Goal: Task Accomplishment & Management: Complete application form

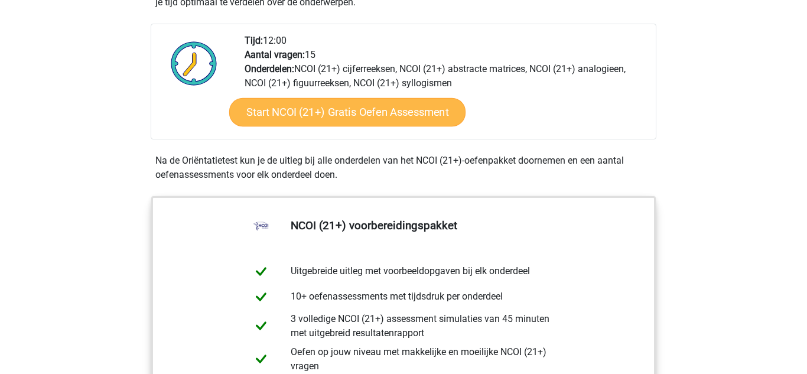
scroll to position [410, 0]
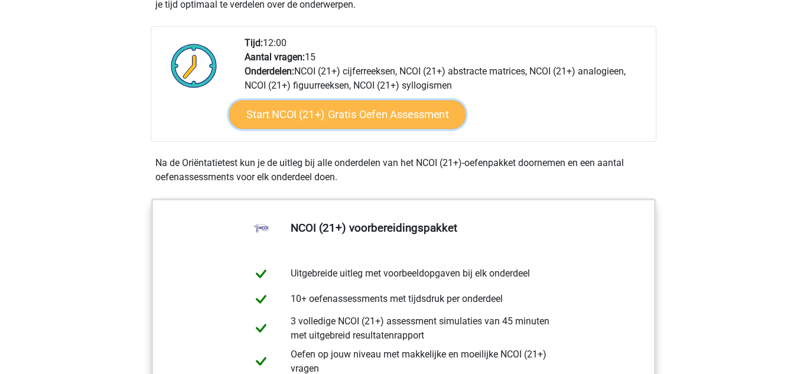
click at [378, 112] on link "Start NCOI (21+) Gratis Oefen Assessment" at bounding box center [347, 114] width 236 height 28
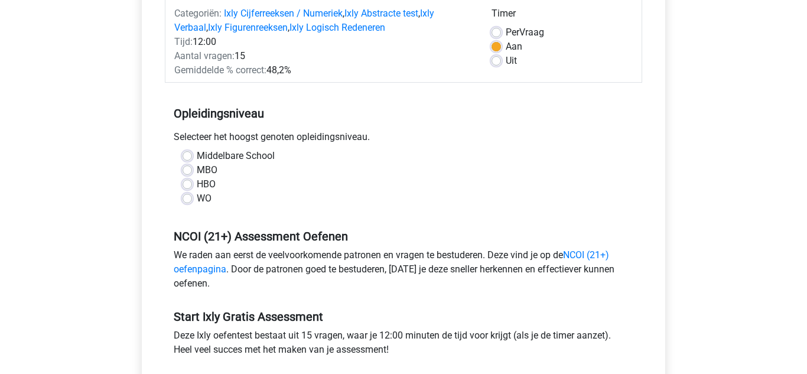
scroll to position [158, 0]
click at [197, 181] on label "HBO" at bounding box center [206, 184] width 19 height 14
click at [191, 181] on input "HBO" at bounding box center [186, 183] width 9 height 12
radio input "true"
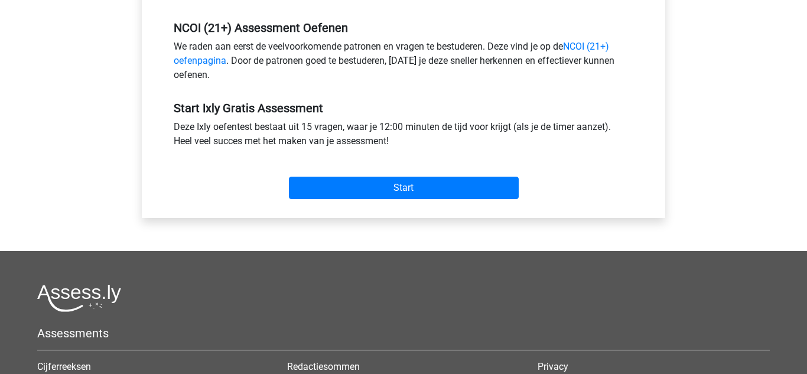
scroll to position [366, 0]
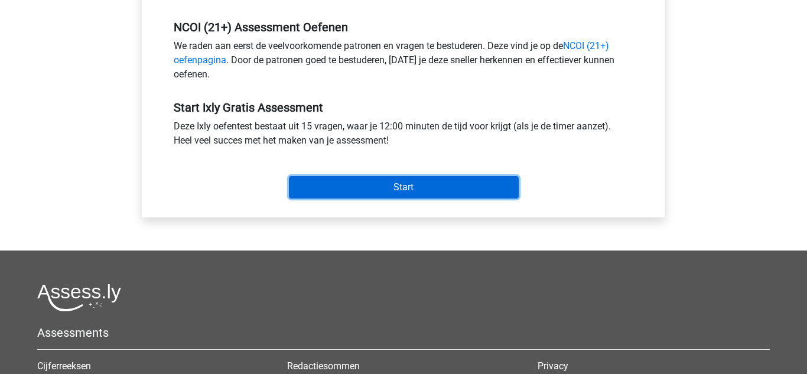
click at [378, 179] on input "Start" at bounding box center [404, 187] width 230 height 22
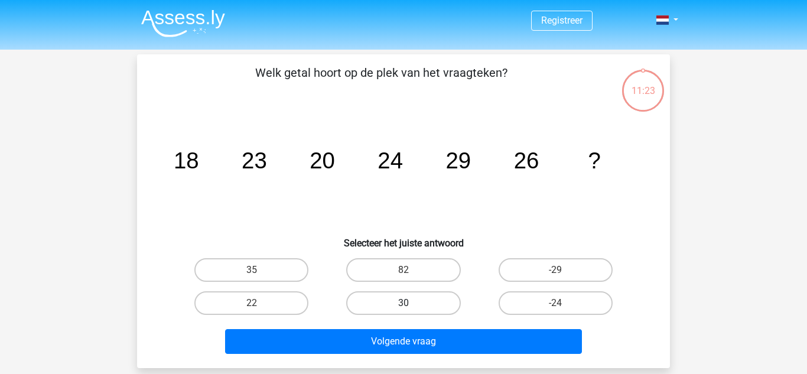
click at [404, 312] on label "30" at bounding box center [403, 303] width 114 height 24
click at [404, 311] on input "30" at bounding box center [407, 307] width 8 height 8
radio input "true"
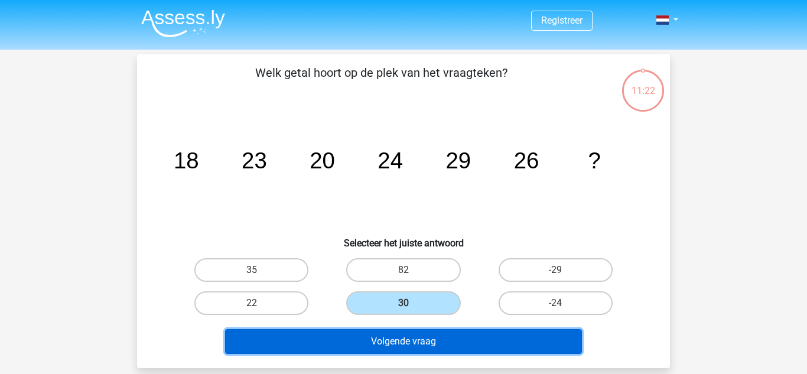
click at [404, 332] on button "Volgende vraag" at bounding box center [403, 341] width 357 height 25
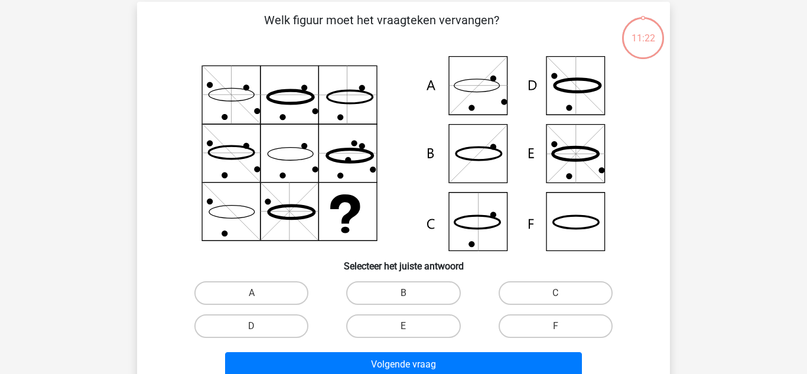
scroll to position [54, 0]
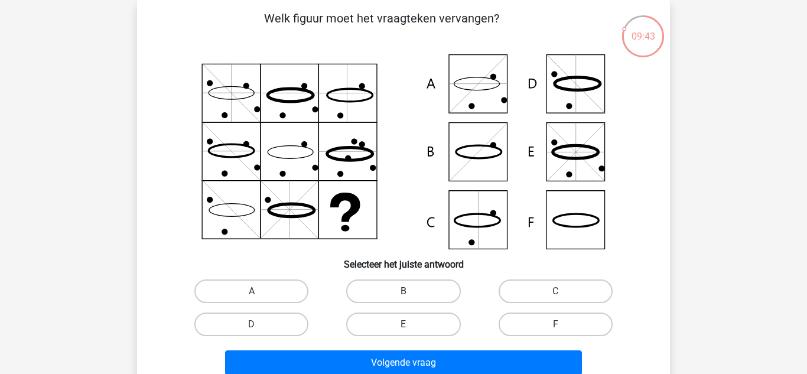
click at [384, 282] on label "B" at bounding box center [403, 291] width 114 height 24
click at [403, 291] on input "B" at bounding box center [407, 295] width 8 height 8
radio input "true"
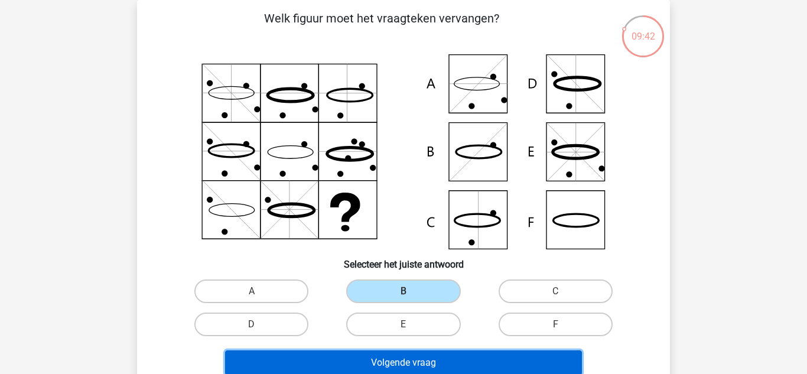
click at [465, 365] on button "Volgende vraag" at bounding box center [403, 362] width 357 height 25
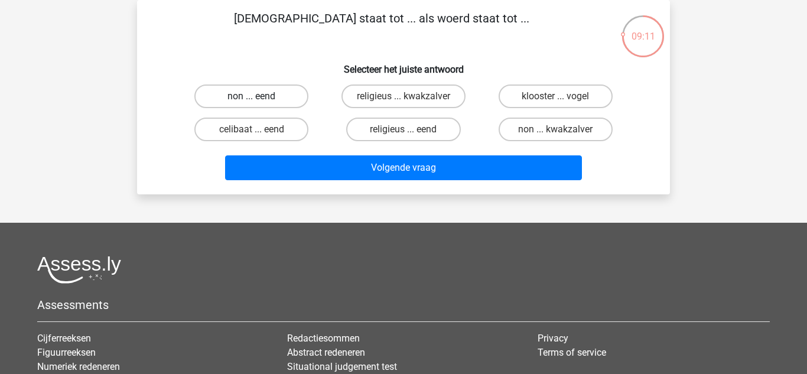
click at [282, 87] on label "non ... eend" at bounding box center [251, 96] width 114 height 24
click at [259, 96] on input "non ... eend" at bounding box center [256, 100] width 8 height 8
radio input "true"
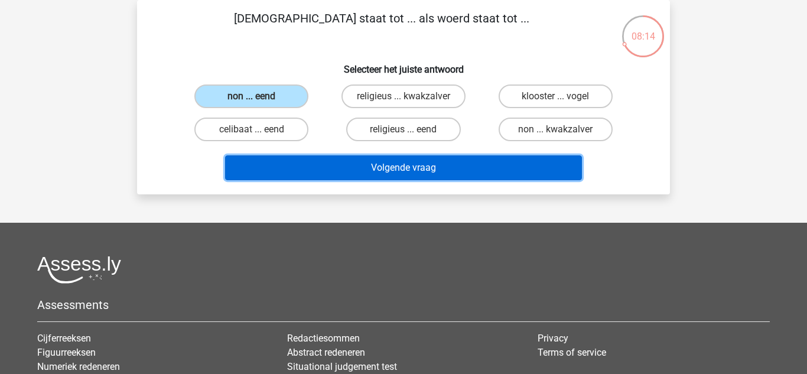
click at [376, 172] on button "Volgende vraag" at bounding box center [403, 167] width 357 height 25
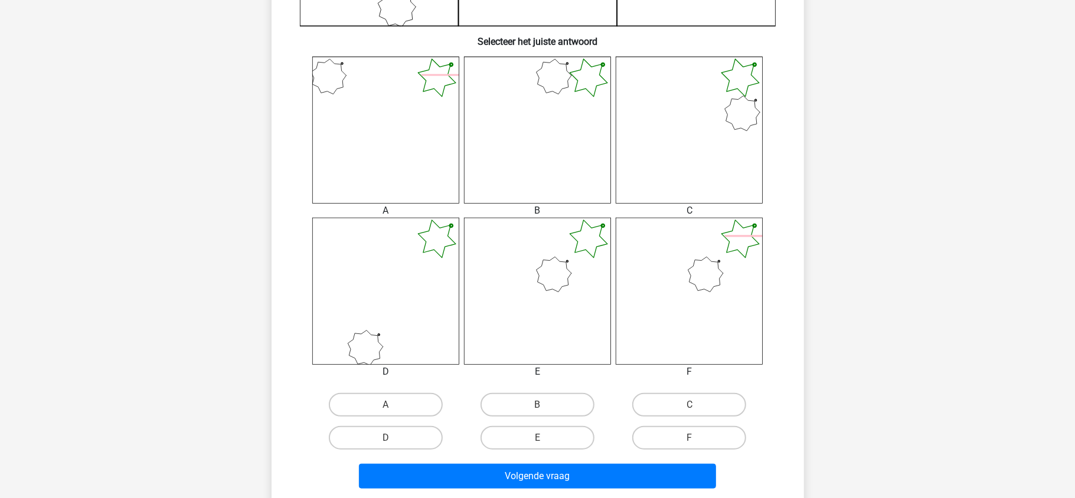
scroll to position [433, 0]
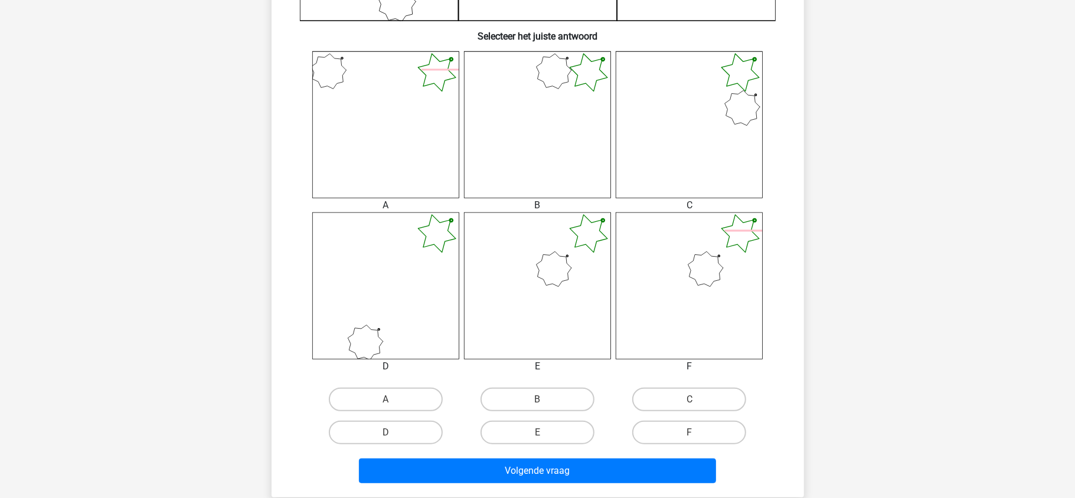
click at [354, 96] on icon at bounding box center [329, 72] width 50 height 50
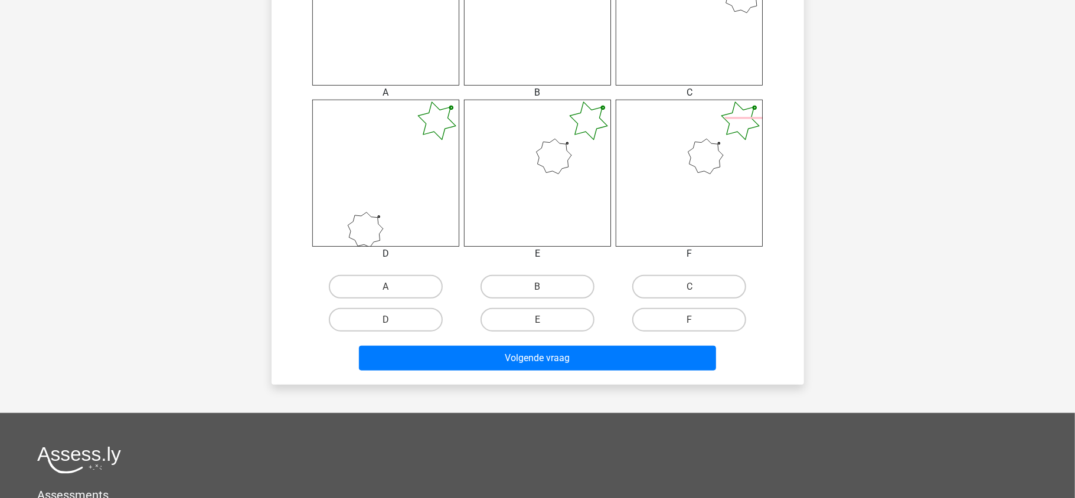
scroll to position [546, 0]
click at [531, 311] on label "E" at bounding box center [538, 321] width 114 height 24
click at [537, 321] on input "E" at bounding box center [541, 325] width 8 height 8
radio input "true"
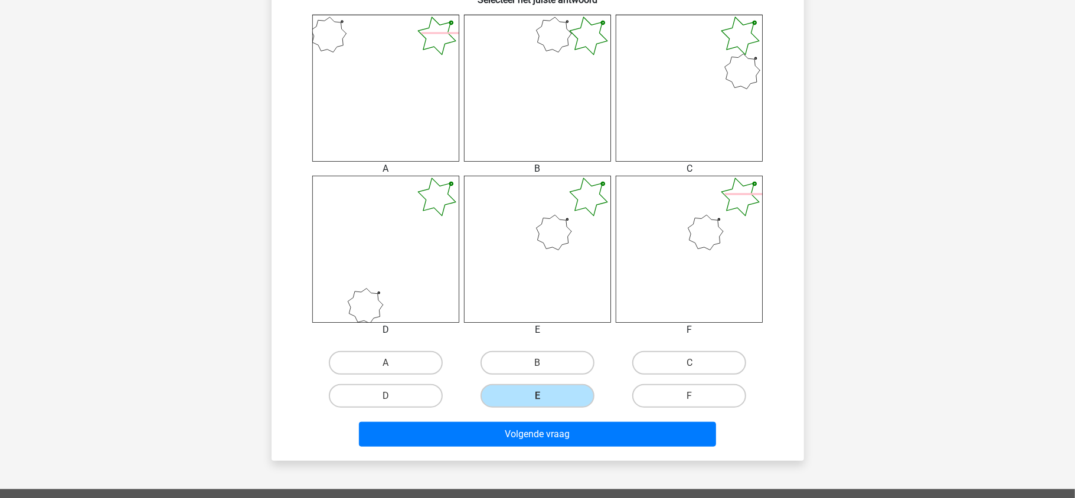
scroll to position [445, 0]
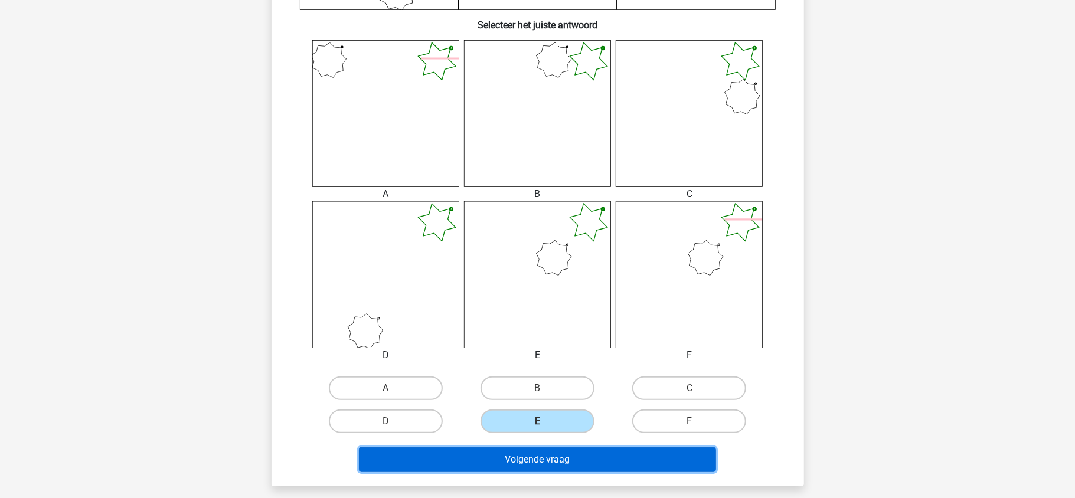
click at [534, 373] on button "Volgende vraag" at bounding box center [537, 460] width 357 height 25
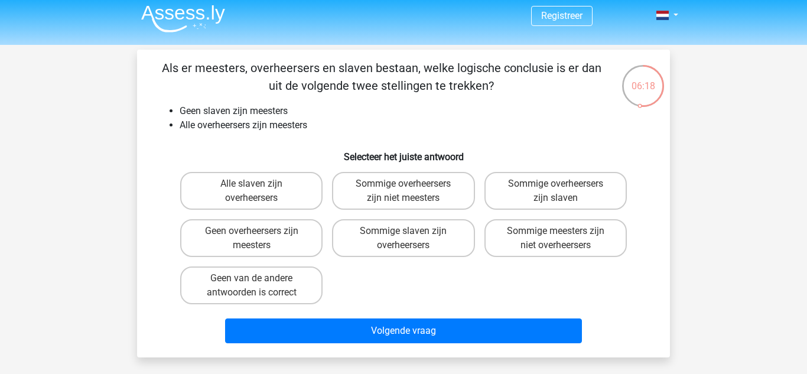
scroll to position [0, 0]
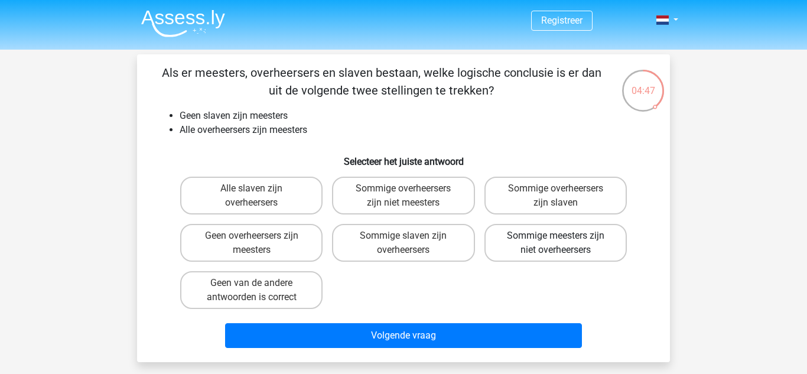
click at [531, 251] on label "Sommige meesters zijn niet overheersers" at bounding box center [555, 243] width 142 height 38
click at [555, 243] on input "Sommige meesters zijn niet overheersers" at bounding box center [559, 240] width 8 height 8
radio input "true"
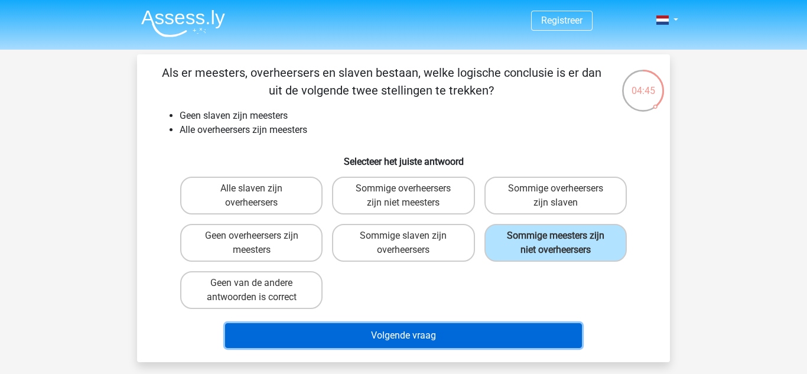
click at [484, 332] on button "Volgende vraag" at bounding box center [403, 335] width 357 height 25
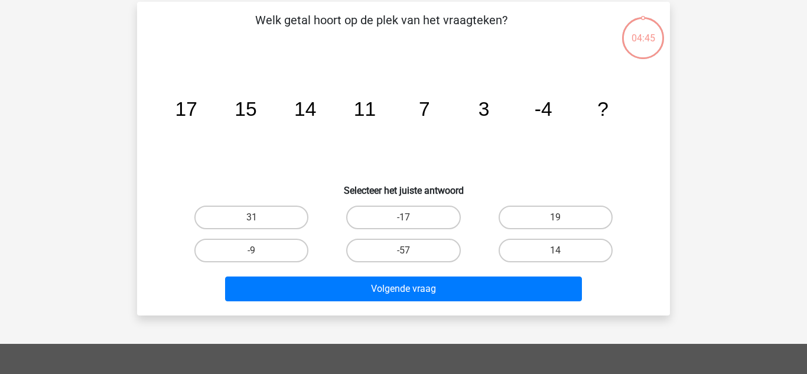
scroll to position [54, 0]
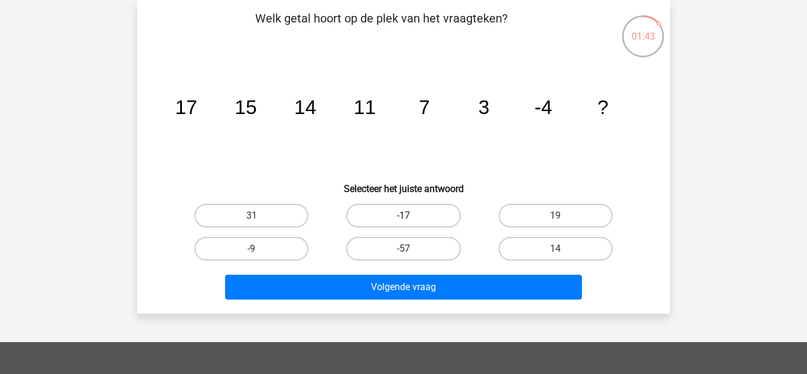
click at [378, 207] on label "-17" at bounding box center [403, 216] width 114 height 24
click at [403, 216] on input "-17" at bounding box center [407, 220] width 8 height 8
radio input "true"
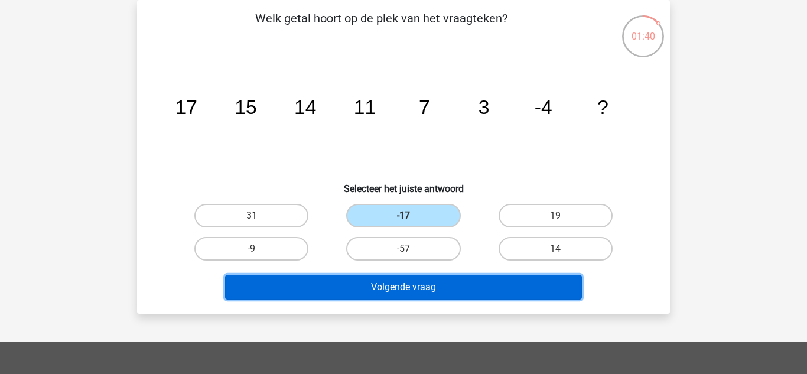
click at [392, 298] on button "Volgende vraag" at bounding box center [403, 287] width 357 height 25
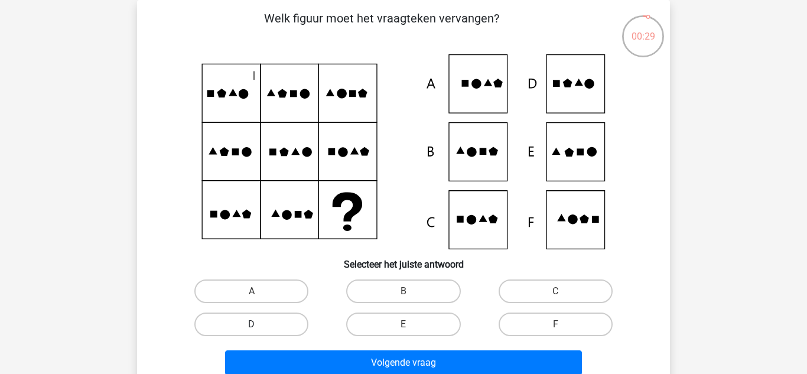
click at [303, 327] on label "D" at bounding box center [251, 324] width 114 height 24
click at [259, 327] on input "D" at bounding box center [256, 328] width 8 height 8
radio input "true"
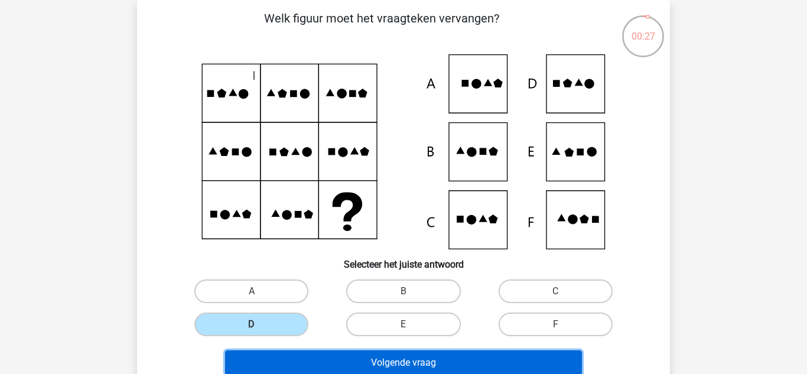
click at [345, 351] on button "Volgende vraag" at bounding box center [403, 362] width 357 height 25
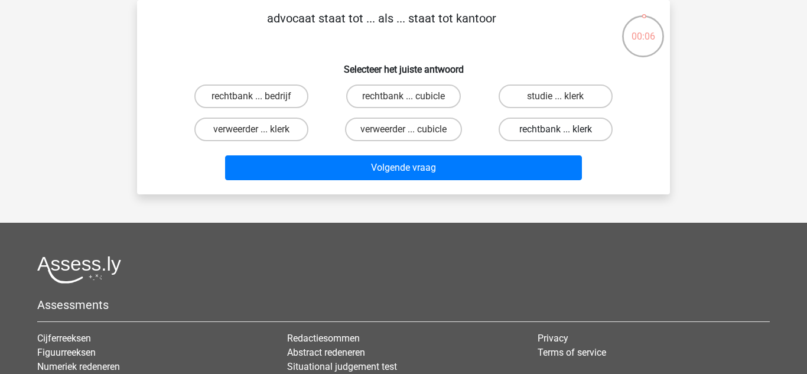
click at [540, 132] on label "rechtbank ... klerk" at bounding box center [555, 130] width 114 height 24
click at [555, 132] on input "rechtbank ... klerk" at bounding box center [559, 133] width 8 height 8
radio input "true"
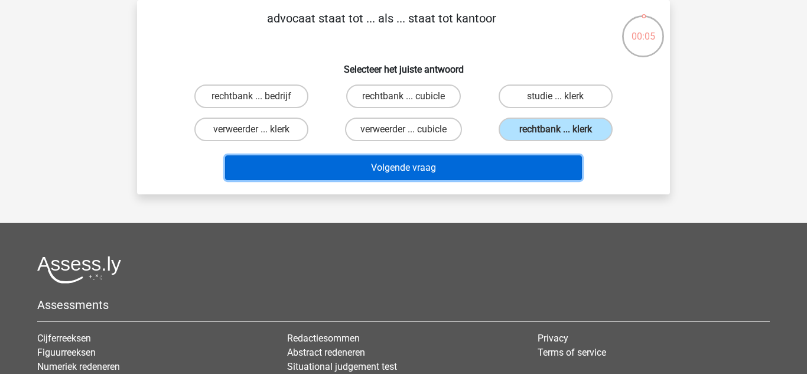
click at [481, 177] on button "Volgende vraag" at bounding box center [403, 167] width 357 height 25
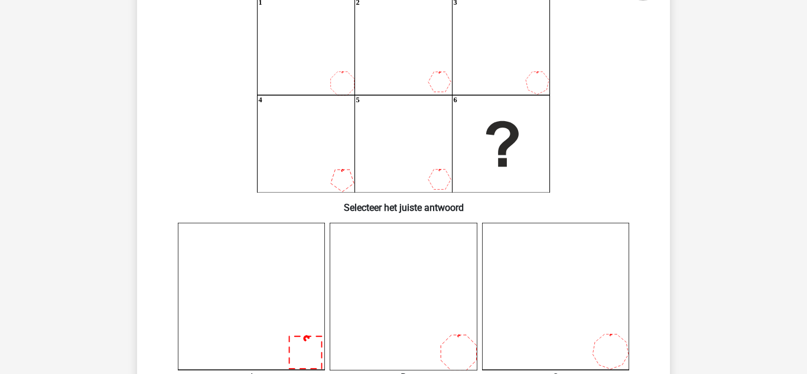
scroll to position [112, 0]
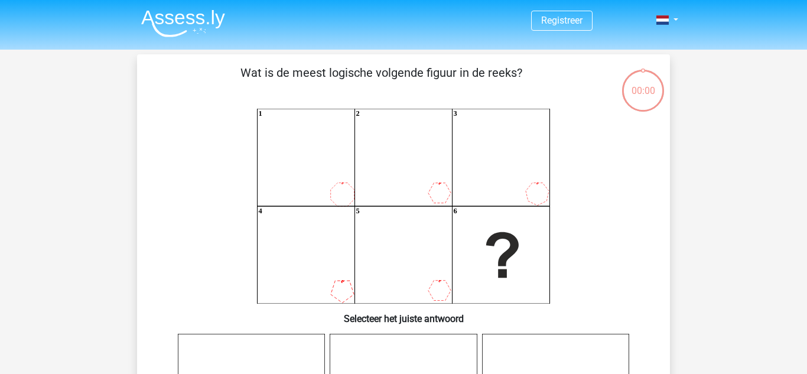
scroll to position [112, 0]
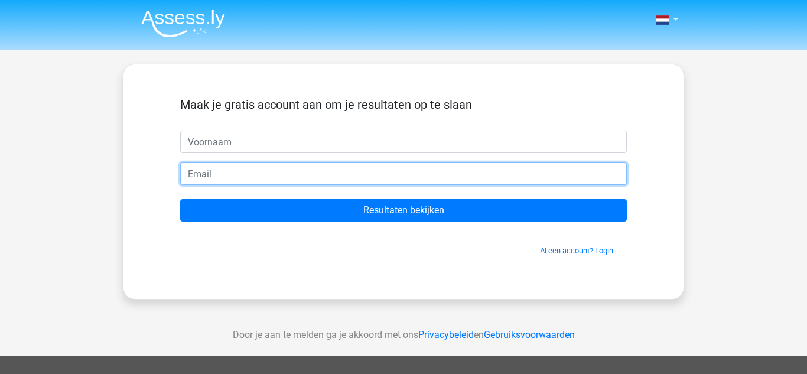
click at [272, 177] on input "email" at bounding box center [403, 173] width 446 height 22
paste input "[EMAIL_ADDRESS][DOMAIN_NAME]"
type input "[EMAIL_ADDRESS][DOMAIN_NAME]"
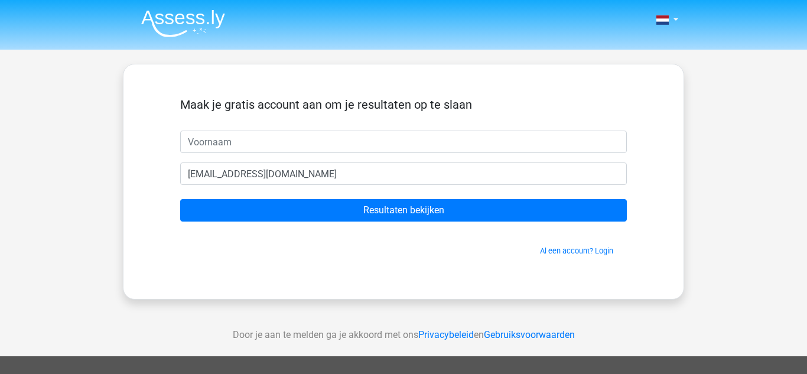
click at [314, 156] on form "Maak je gratis account aan om je resultaten op te slaan bvvmcoabsjbyajdohb@enot…" at bounding box center [403, 176] width 446 height 159
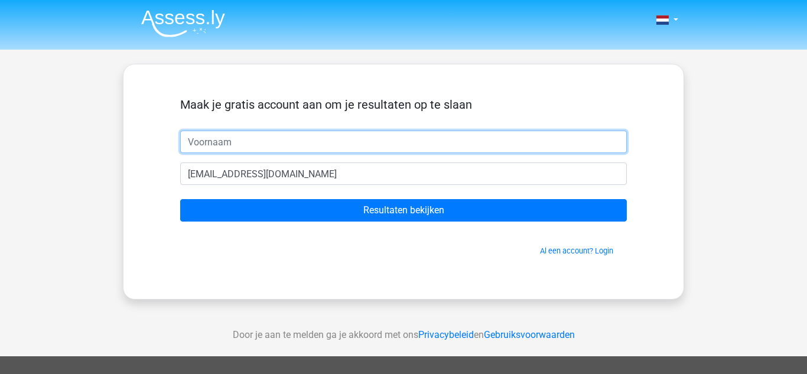
click at [325, 148] on input "text" at bounding box center [403, 141] width 446 height 22
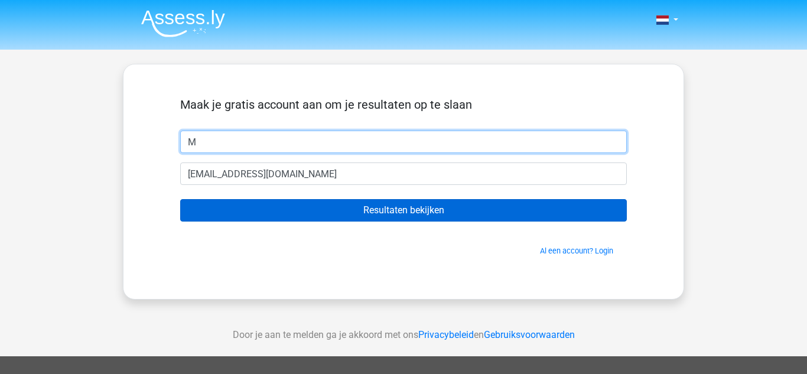
type input "M"
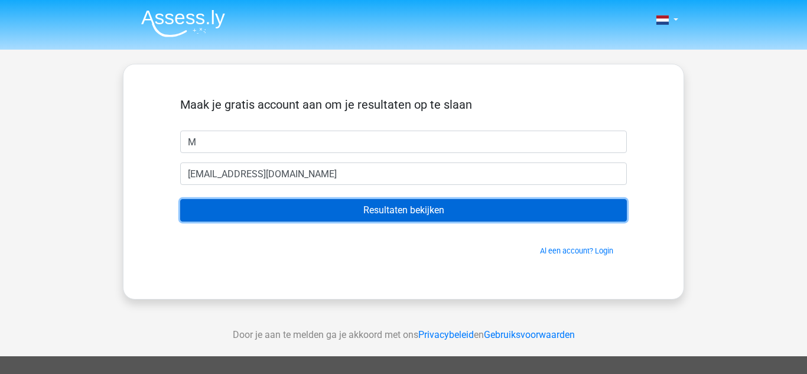
click at [328, 208] on input "Resultaten bekijken" at bounding box center [403, 210] width 446 height 22
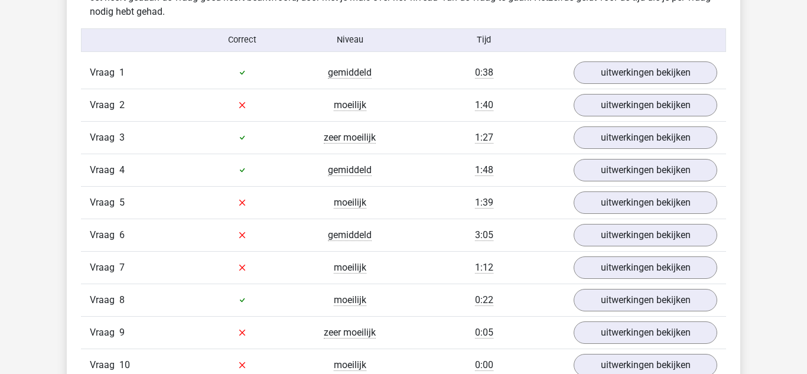
scroll to position [1327, 0]
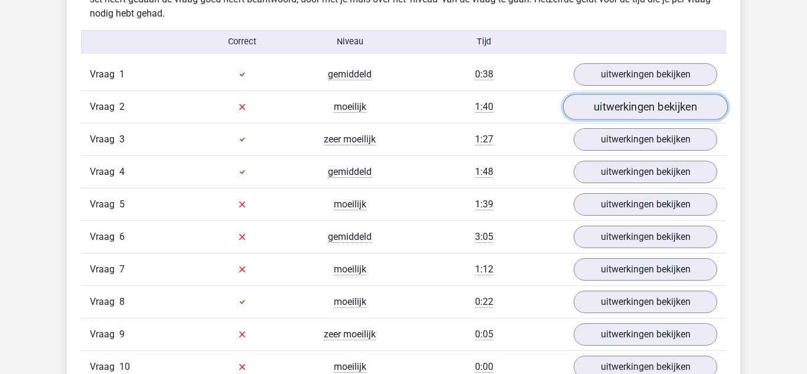
click at [580, 105] on link "uitwerkingen bekijken" at bounding box center [645, 107] width 165 height 26
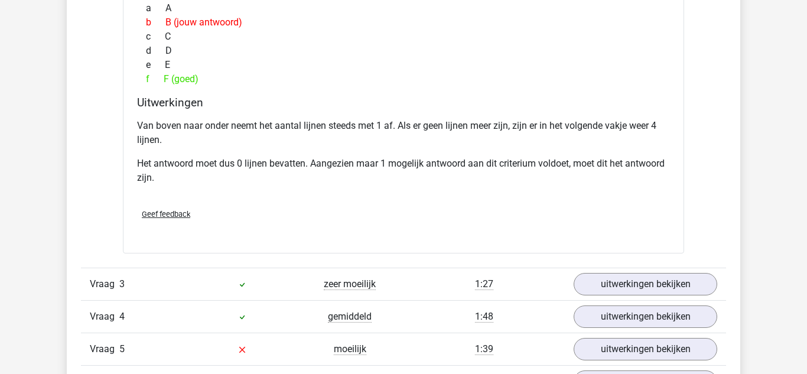
scroll to position [1701, 0]
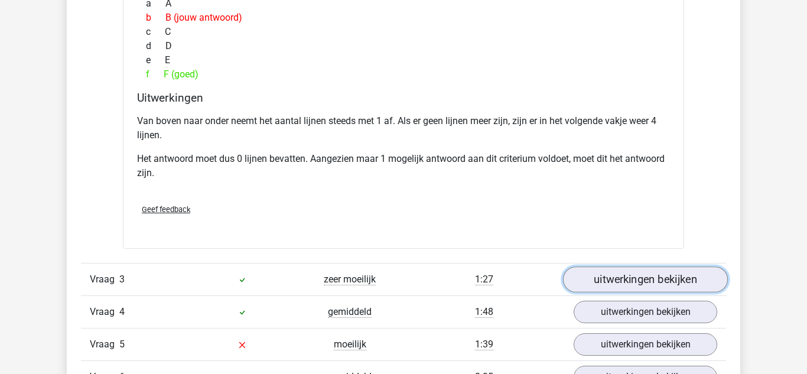
click at [606, 289] on link "uitwerkingen bekijken" at bounding box center [645, 279] width 165 height 26
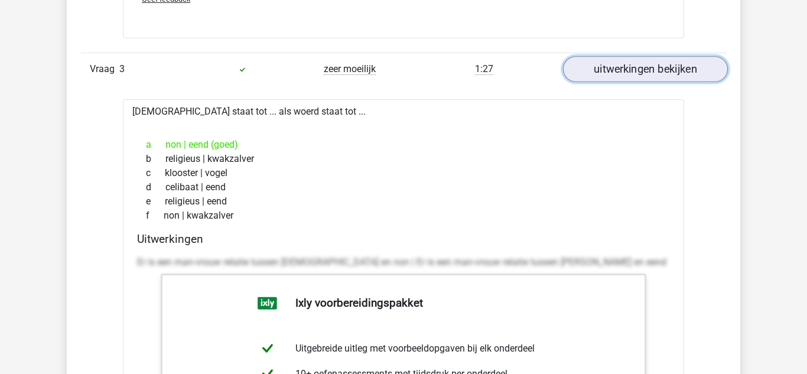
scroll to position [1909, 0]
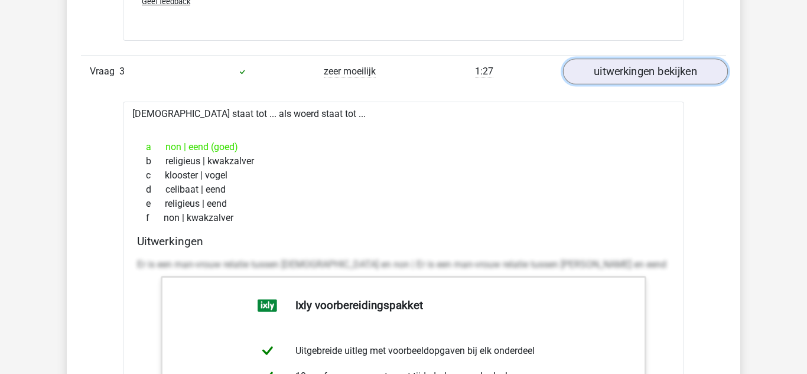
click at [638, 64] on link "uitwerkingen bekijken" at bounding box center [645, 71] width 165 height 26
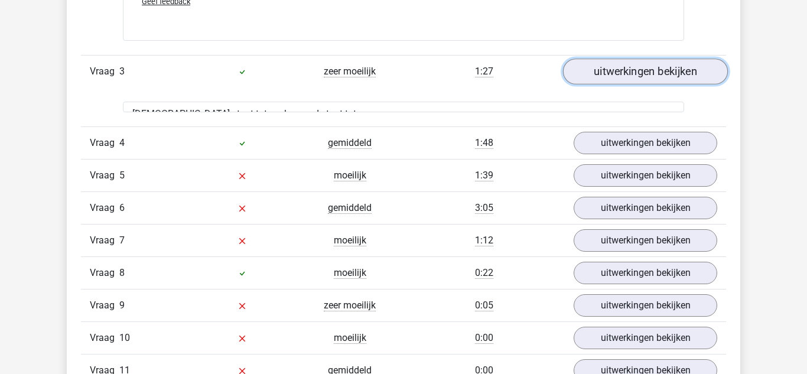
click at [638, 64] on link "uitwerkingen bekijken" at bounding box center [645, 71] width 165 height 26
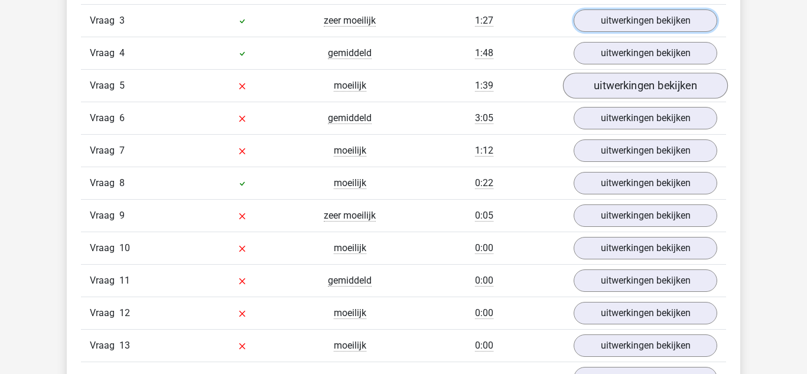
scroll to position [1957, 0]
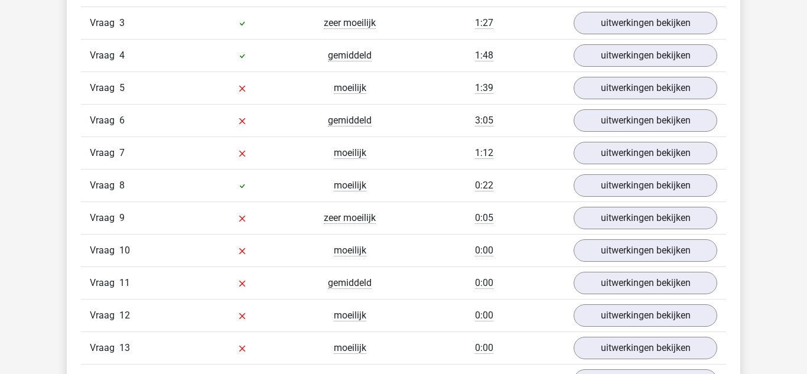
click at [634, 99] on div "Vraag 5 moeilijk 1:39 uitwerkingen bekijken" at bounding box center [403, 87] width 645 height 32
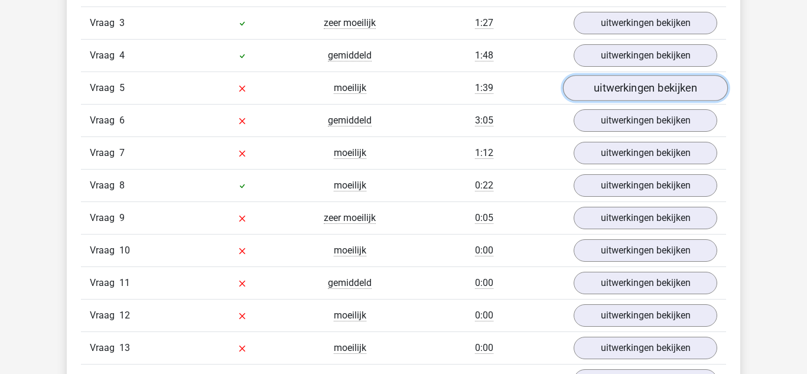
click at [619, 86] on link "uitwerkingen bekijken" at bounding box center [645, 88] width 165 height 26
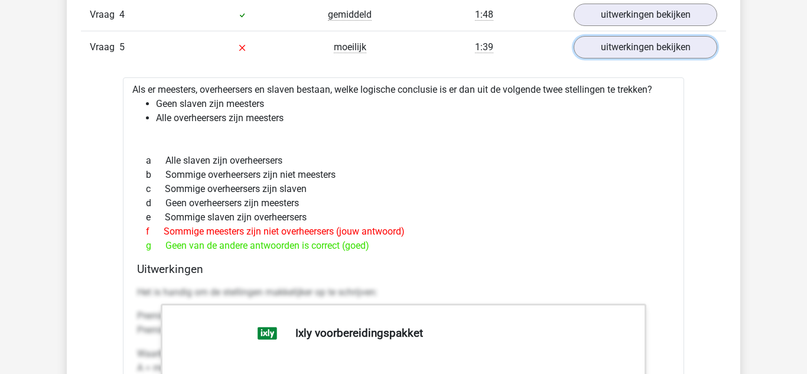
scroll to position [2002, 0]
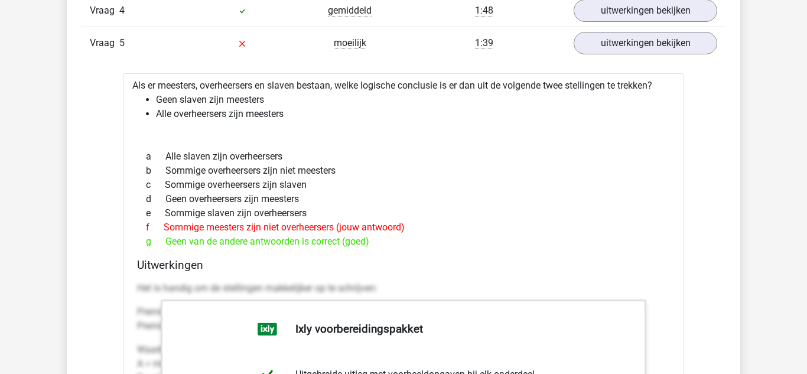
click at [561, 170] on div "b Sommige overheersers zijn niet meesters" at bounding box center [403, 171] width 533 height 14
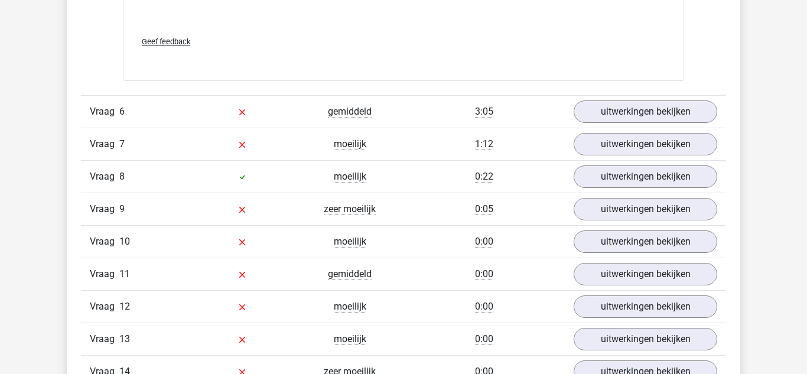
scroll to position [2603, 0]
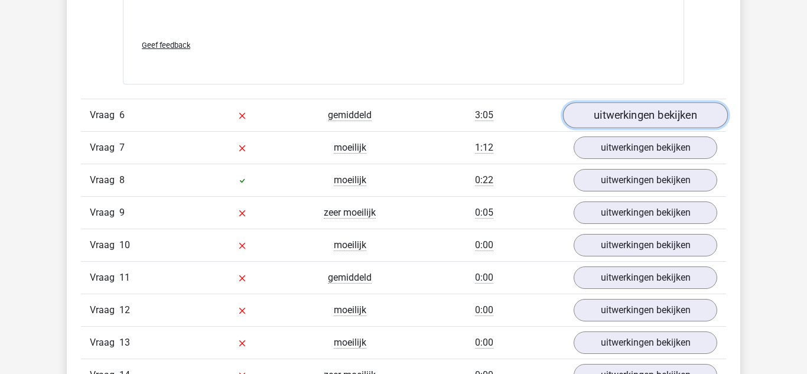
click at [598, 105] on link "uitwerkingen bekijken" at bounding box center [645, 115] width 165 height 26
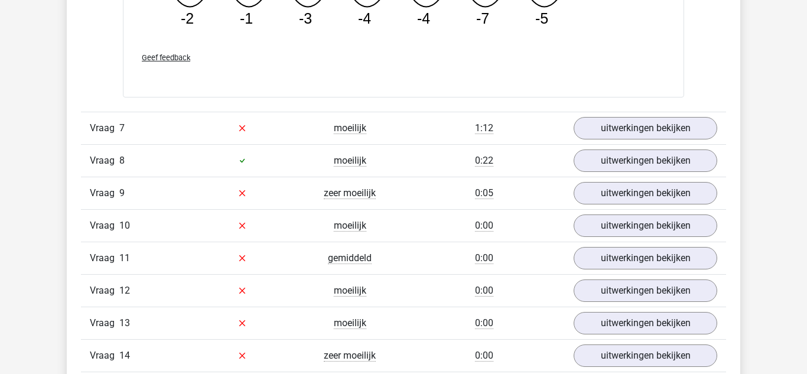
scroll to position [3170, 0]
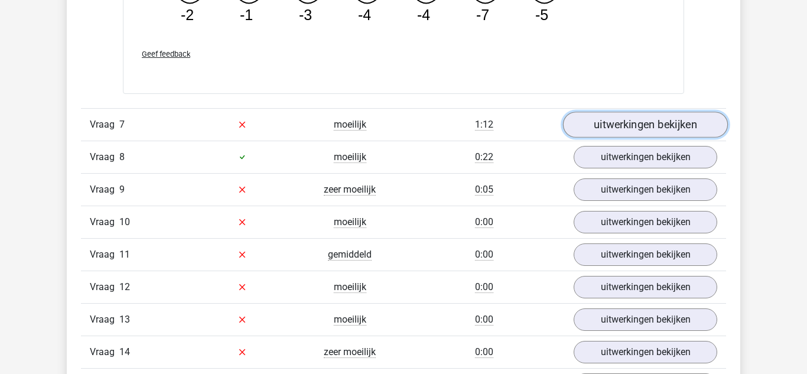
click at [621, 123] on link "uitwerkingen bekijken" at bounding box center [645, 125] width 165 height 26
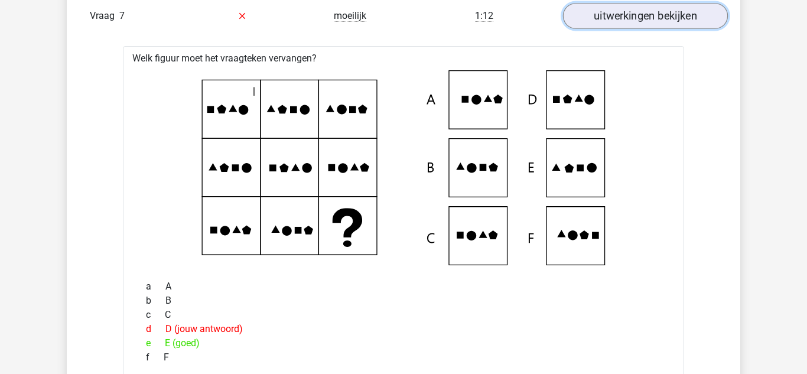
scroll to position [3279, 0]
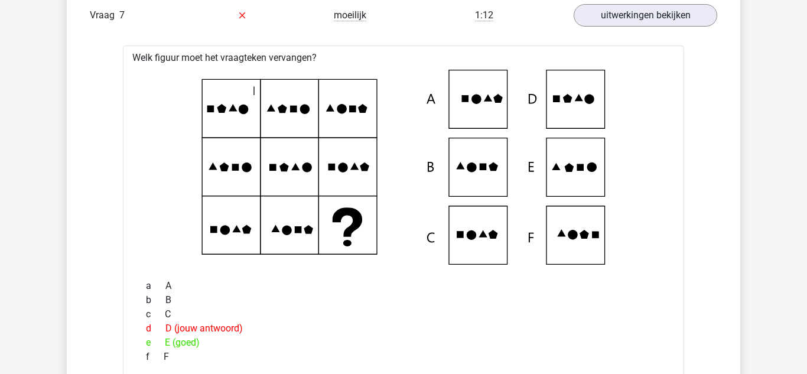
click at [514, 168] on icon at bounding box center [403, 167] width 523 height 195
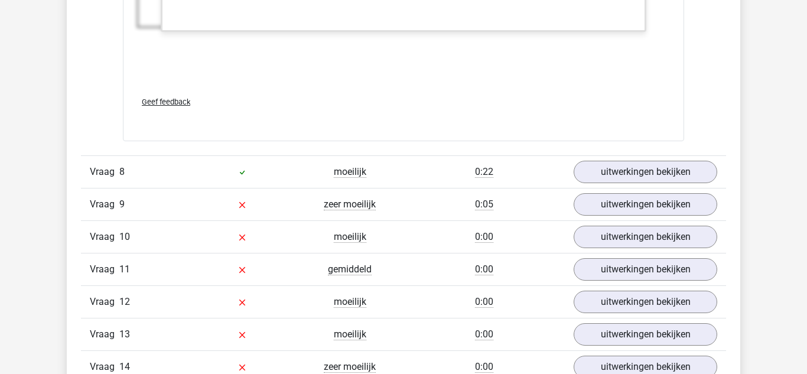
scroll to position [3939, 0]
click at [595, 205] on link "uitwerkingen bekijken" at bounding box center [645, 204] width 165 height 26
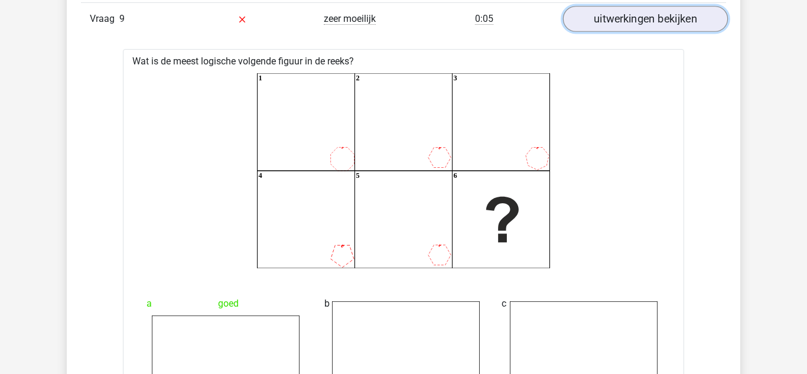
scroll to position [4067, 0]
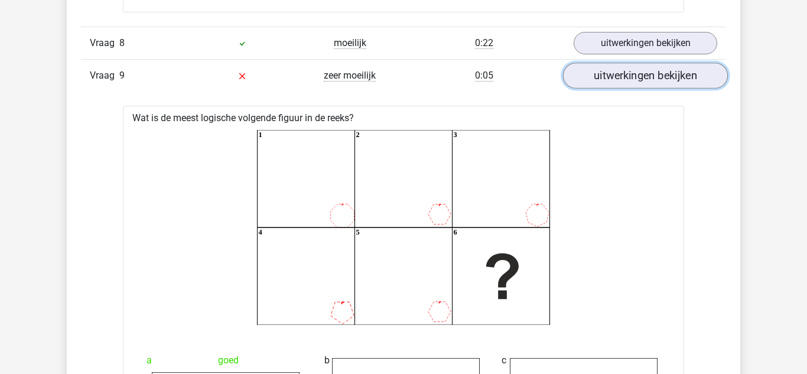
click at [643, 75] on link "uitwerkingen bekijken" at bounding box center [645, 76] width 165 height 26
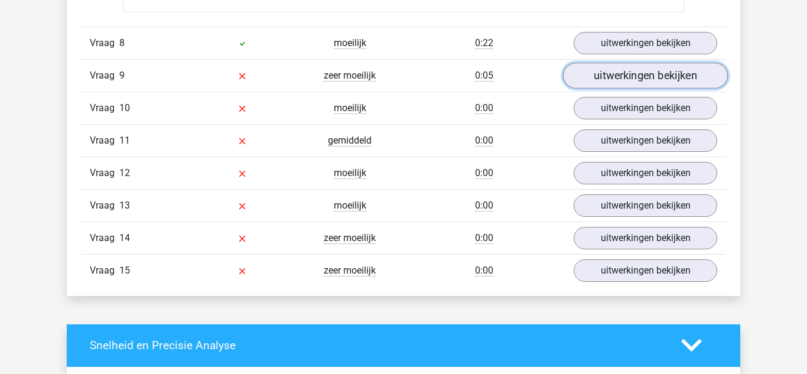
click at [643, 75] on link "uitwerkingen bekijken" at bounding box center [645, 76] width 165 height 26
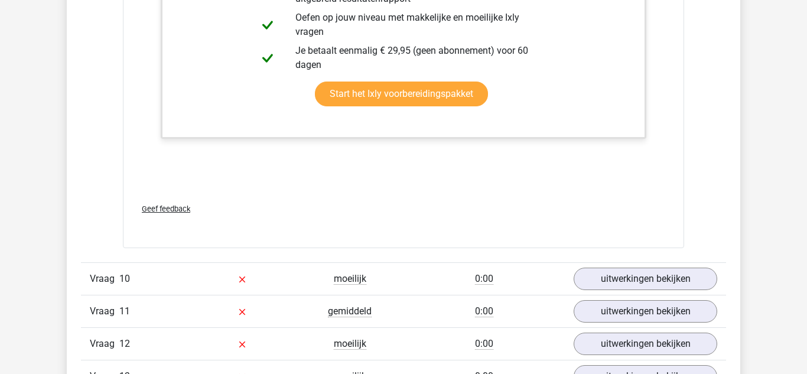
scroll to position [4961, 0]
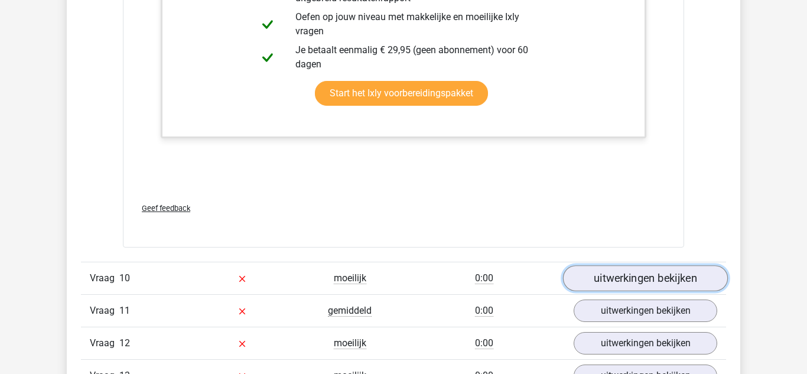
click at [583, 275] on link "uitwerkingen bekijken" at bounding box center [645, 278] width 165 height 26
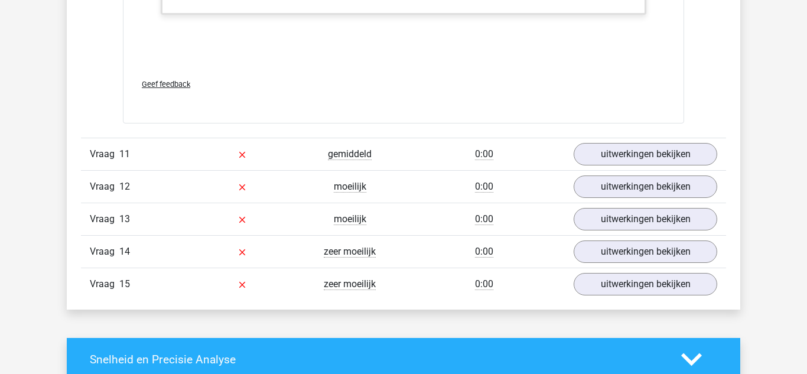
scroll to position [5792, 0]
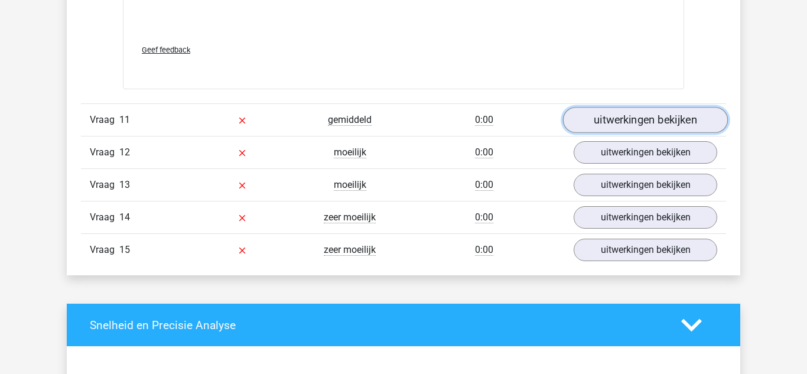
click at [638, 119] on link "uitwerkingen bekijken" at bounding box center [645, 120] width 165 height 26
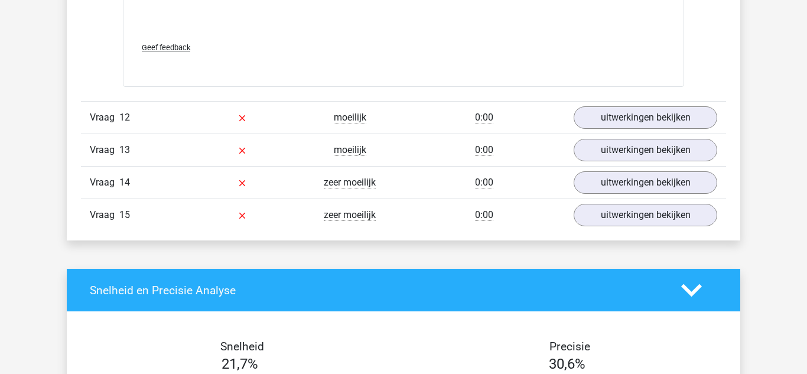
scroll to position [6547, 0]
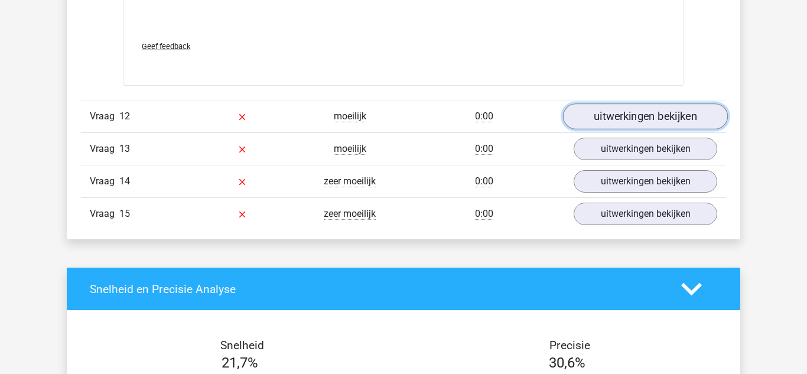
click at [650, 124] on link "uitwerkingen bekijken" at bounding box center [645, 116] width 165 height 26
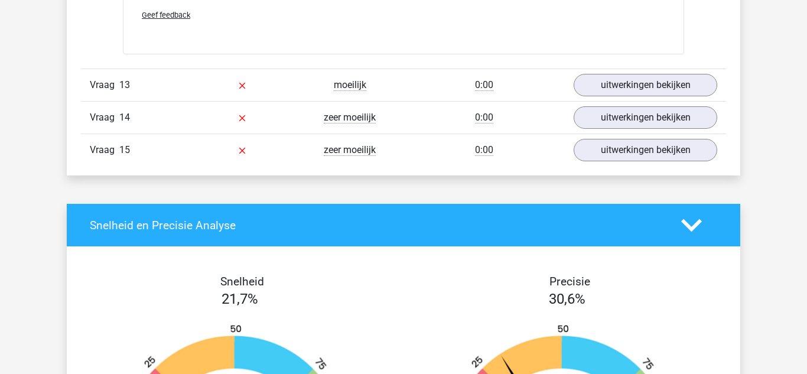
scroll to position [7112, 0]
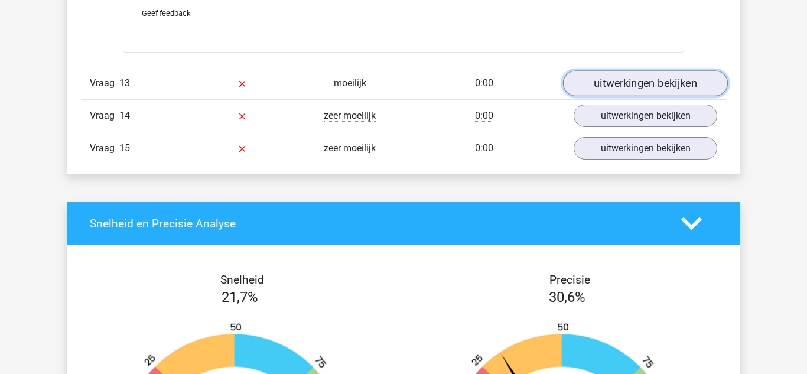
click at [639, 92] on link "uitwerkingen bekijken" at bounding box center [645, 83] width 165 height 26
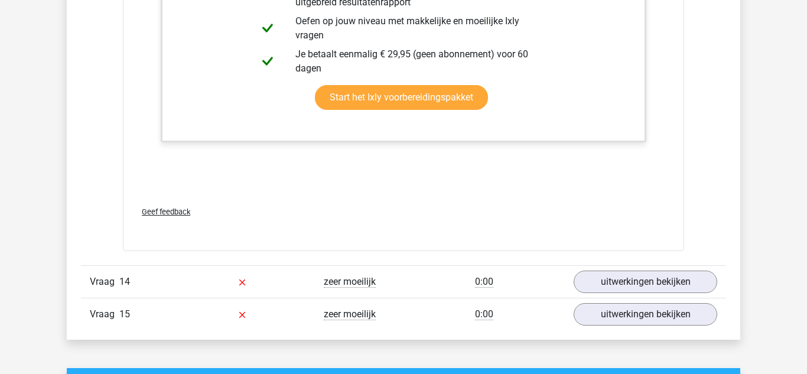
scroll to position [7528, 0]
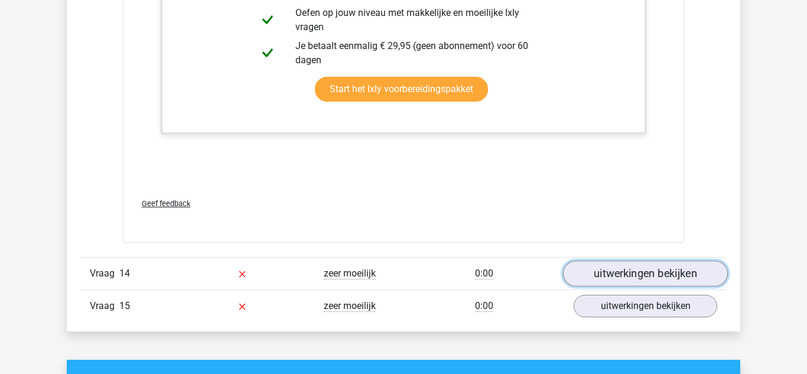
click at [612, 272] on link "uitwerkingen bekijken" at bounding box center [645, 274] width 165 height 26
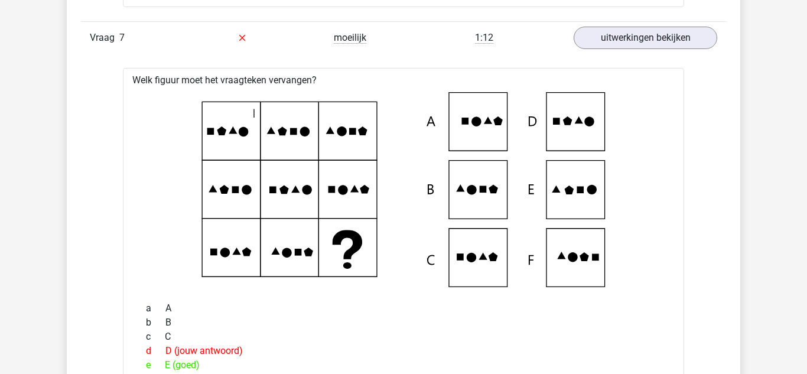
scroll to position [0, 0]
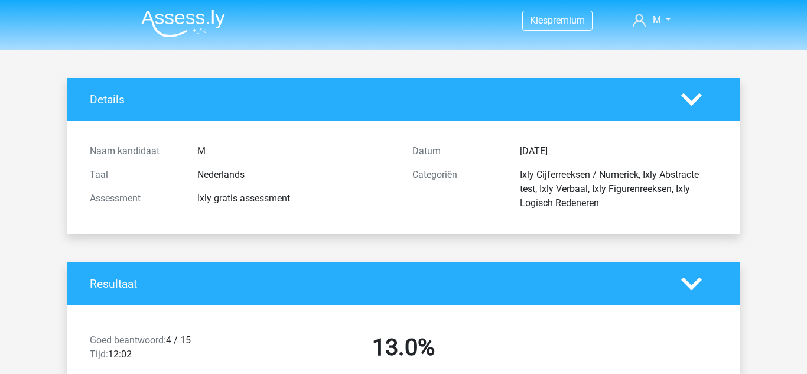
click at [210, 25] on img at bounding box center [183, 23] width 84 height 28
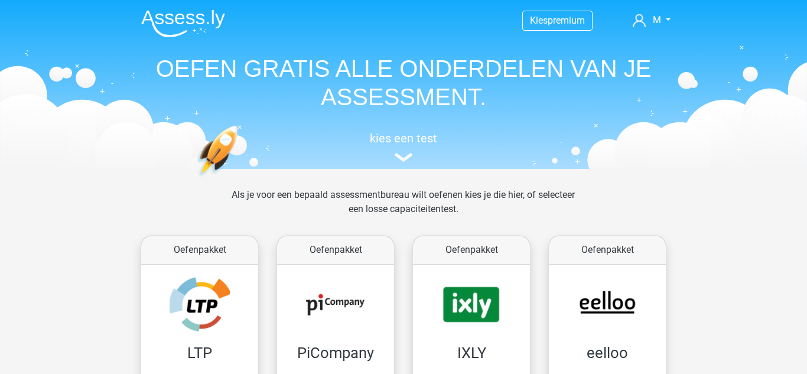
scroll to position [139, 0]
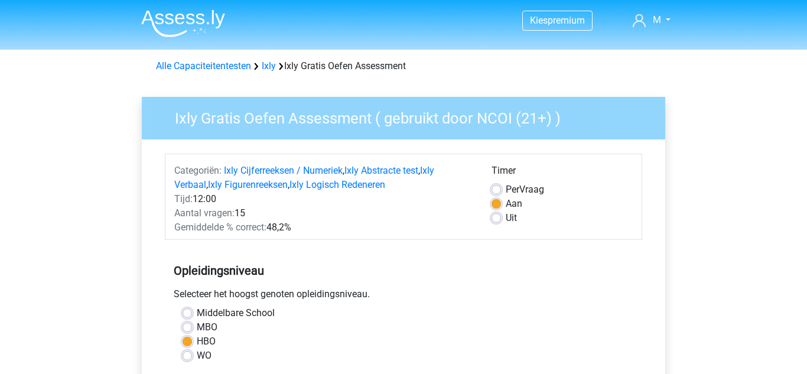
scroll to position [366, 0]
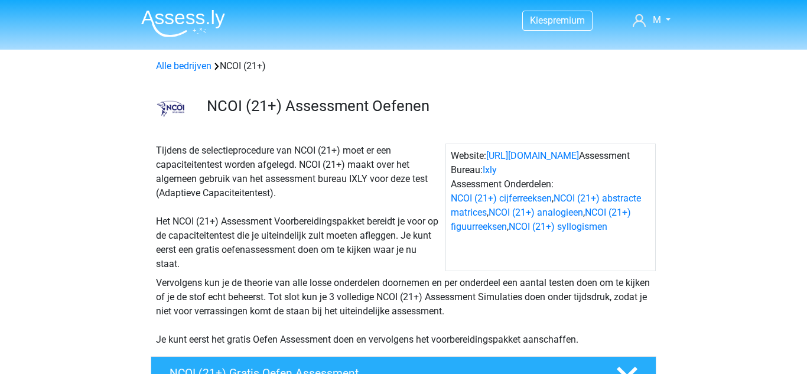
scroll to position [410, 0]
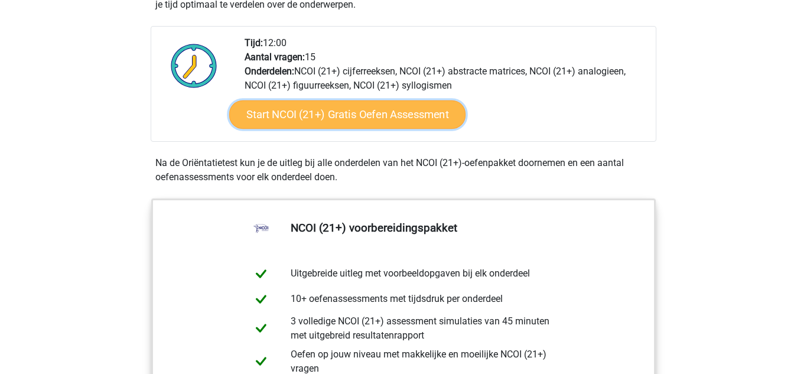
click at [282, 108] on link "Start NCOI (21+) Gratis Oefen Assessment" at bounding box center [347, 114] width 236 height 28
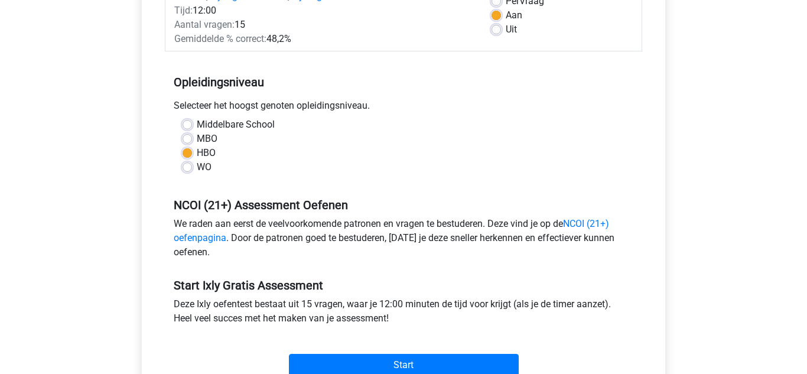
scroll to position [192, 0]
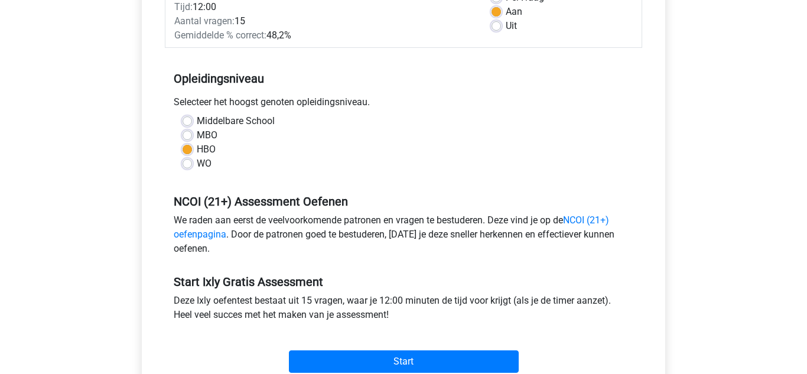
click at [192, 127] on div "Middelbare School" at bounding box center [403, 121] width 442 height 14
click at [197, 123] on label "Middelbare School" at bounding box center [236, 121] width 78 height 14
click at [190, 123] on input "Middelbare School" at bounding box center [186, 120] width 9 height 12
radio input "true"
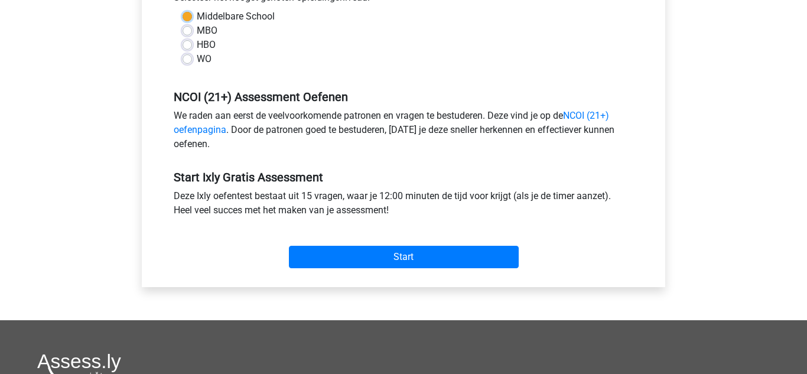
scroll to position [297, 0]
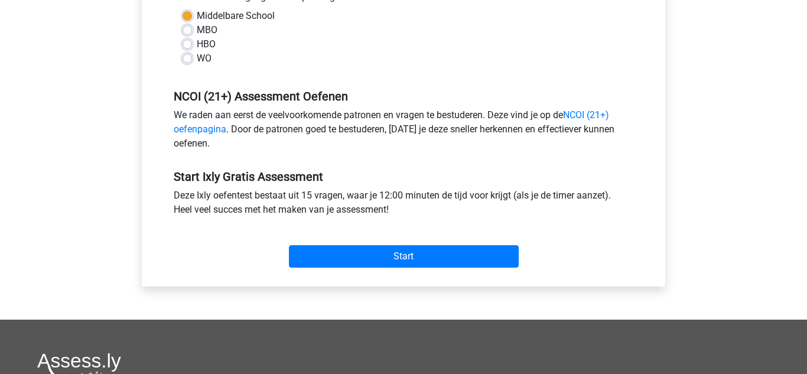
click at [321, 243] on div "Start" at bounding box center [403, 246] width 477 height 41
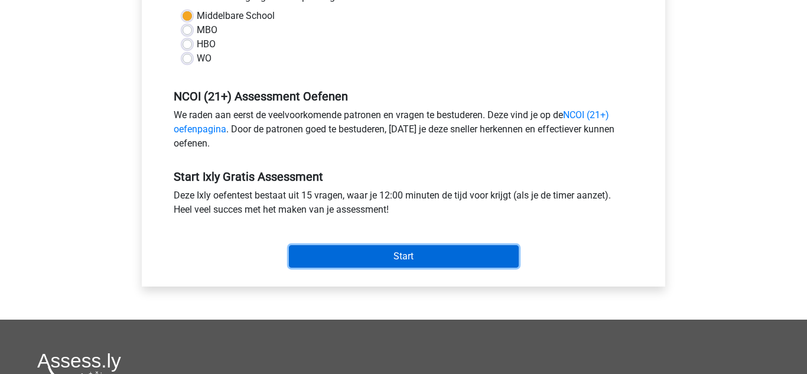
click at [321, 247] on input "Start" at bounding box center [404, 256] width 230 height 22
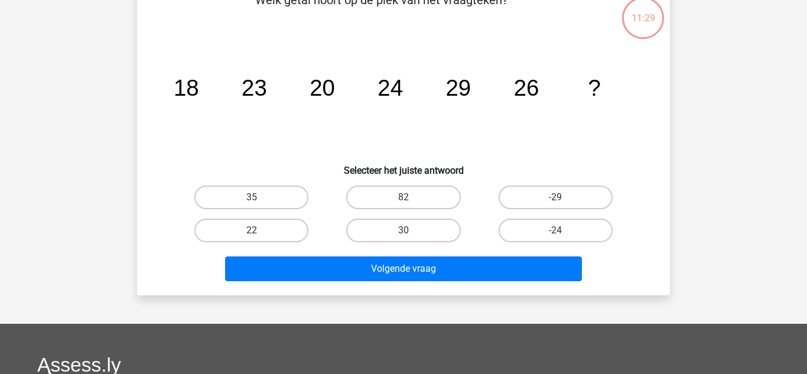
scroll to position [77, 0]
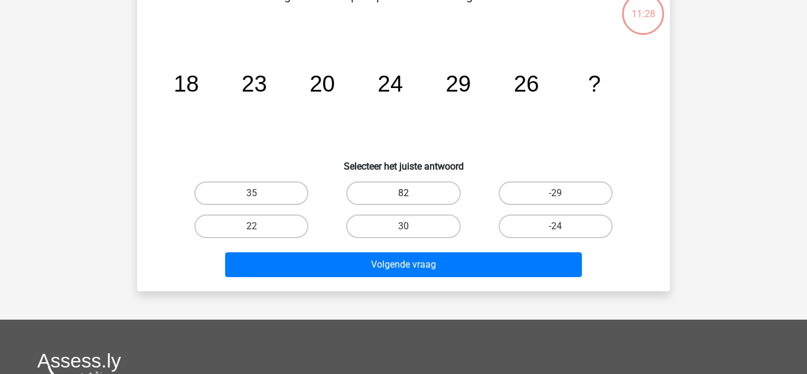
click at [457, 194] on label "82" at bounding box center [403, 193] width 114 height 24
click at [411, 194] on input "82" at bounding box center [407, 197] width 8 height 8
radio input "true"
click at [296, 219] on label "22" at bounding box center [251, 226] width 114 height 24
click at [259, 226] on input "22" at bounding box center [256, 230] width 8 height 8
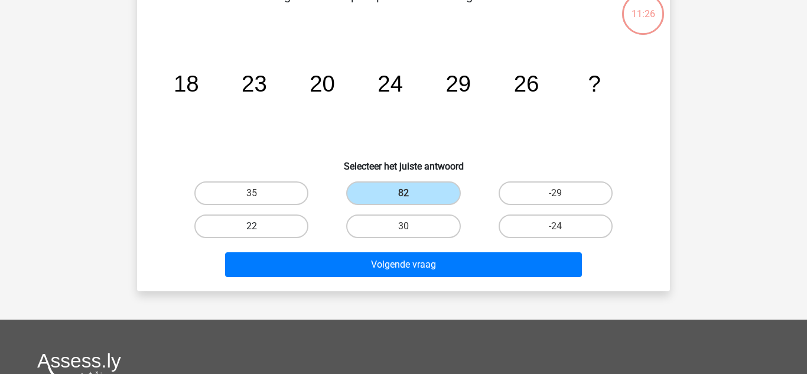
radio input "true"
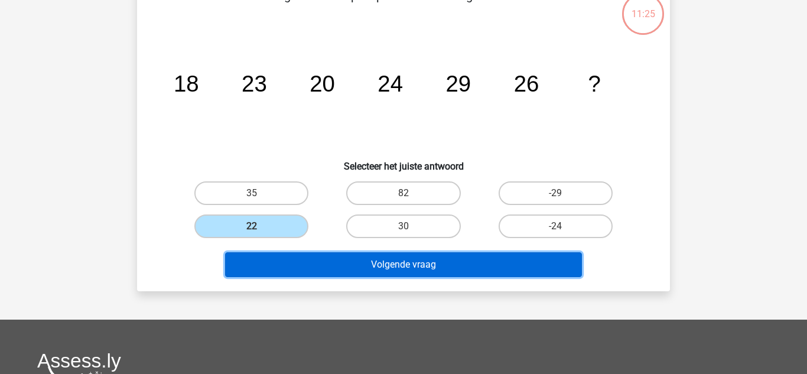
click at [371, 264] on button "Volgende vraag" at bounding box center [403, 264] width 357 height 25
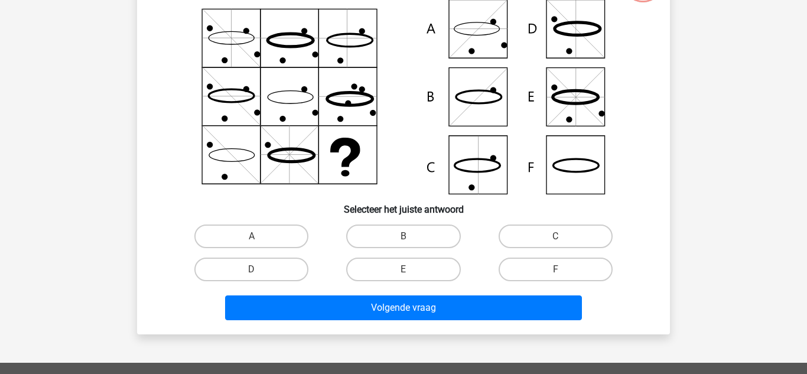
scroll to position [110, 0]
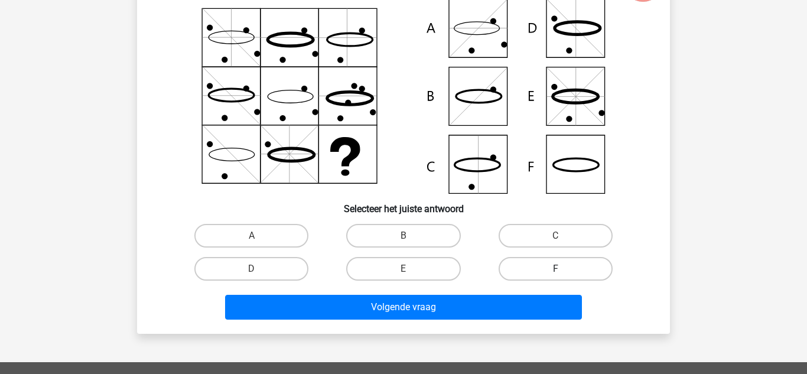
click at [508, 271] on label "F" at bounding box center [555, 269] width 114 height 24
click at [555, 271] on input "F" at bounding box center [559, 273] width 8 height 8
radio input "true"
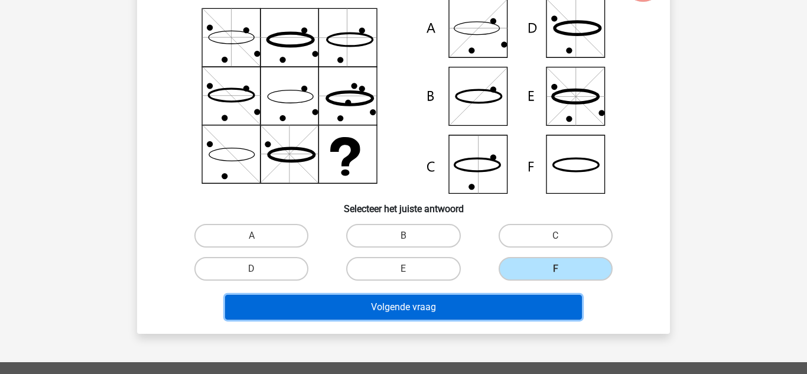
click at [484, 299] on button "Volgende vraag" at bounding box center [403, 307] width 357 height 25
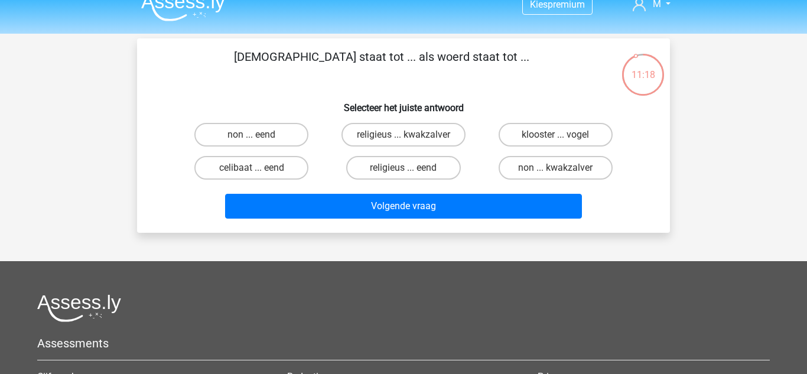
scroll to position [11, 0]
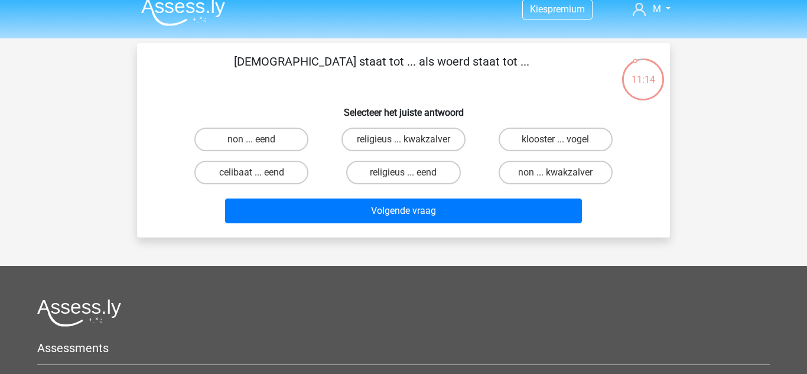
click at [253, 141] on input "non ... eend" at bounding box center [256, 143] width 8 height 8
radio input "true"
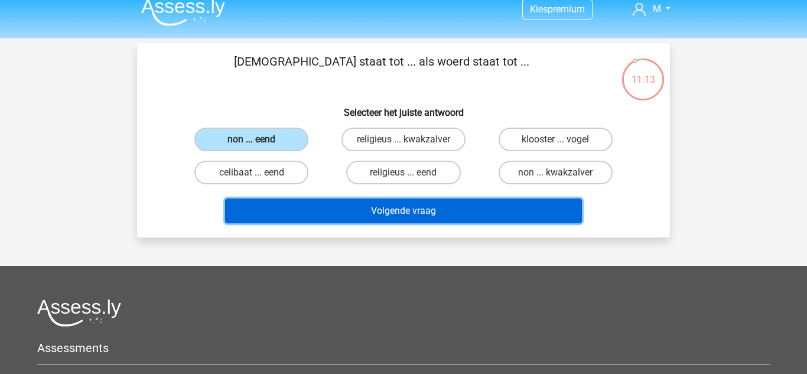
click at [300, 214] on button "Volgende vraag" at bounding box center [403, 210] width 357 height 25
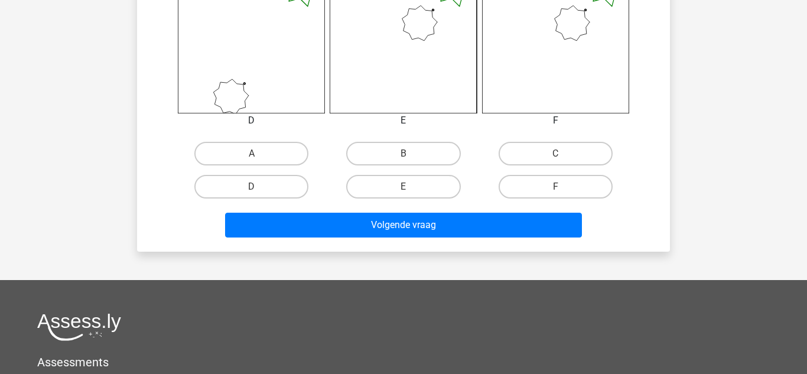
scroll to position [524, 0]
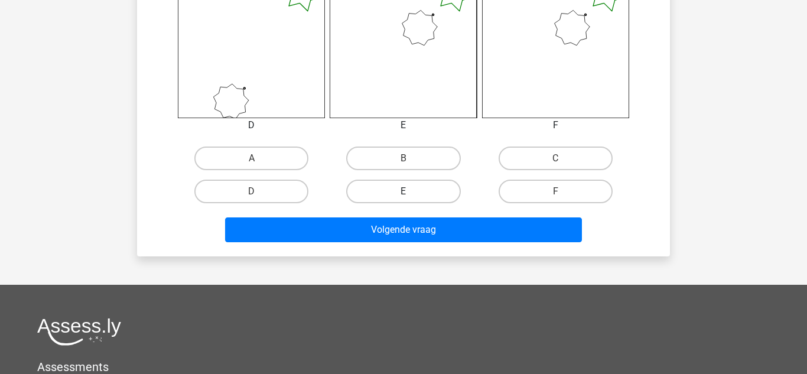
click at [425, 199] on label "E" at bounding box center [403, 192] width 114 height 24
click at [411, 199] on input "E" at bounding box center [407, 195] width 8 height 8
radio input "true"
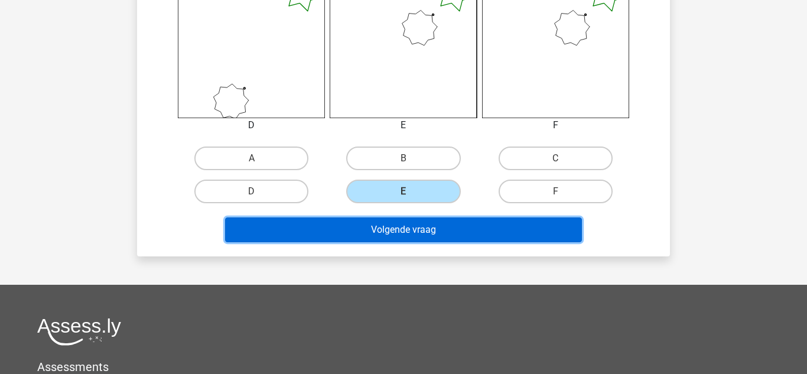
click at [415, 233] on button "Volgende vraag" at bounding box center [403, 229] width 357 height 25
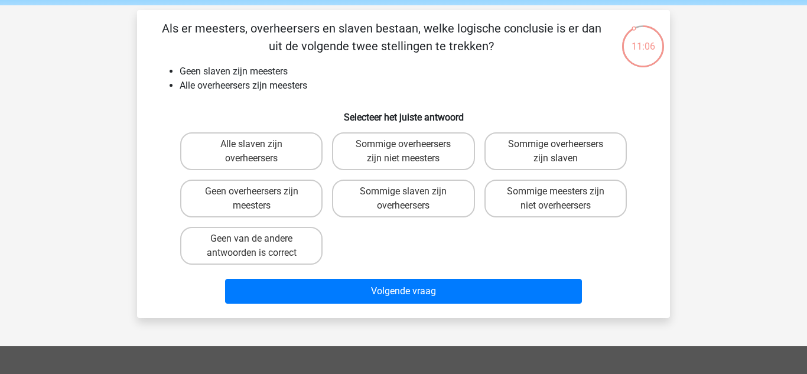
scroll to position [45, 0]
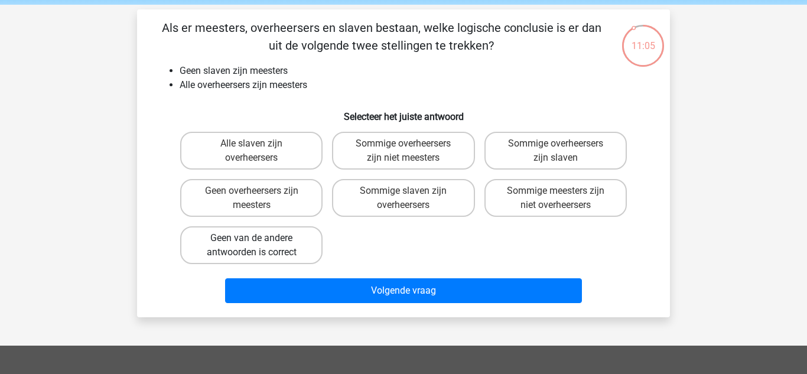
click at [316, 238] on label "Geen van de andere antwoorden is correct" at bounding box center [251, 245] width 142 height 38
click at [259, 238] on input "Geen van de andere antwoorden is correct" at bounding box center [256, 242] width 8 height 8
radio input "true"
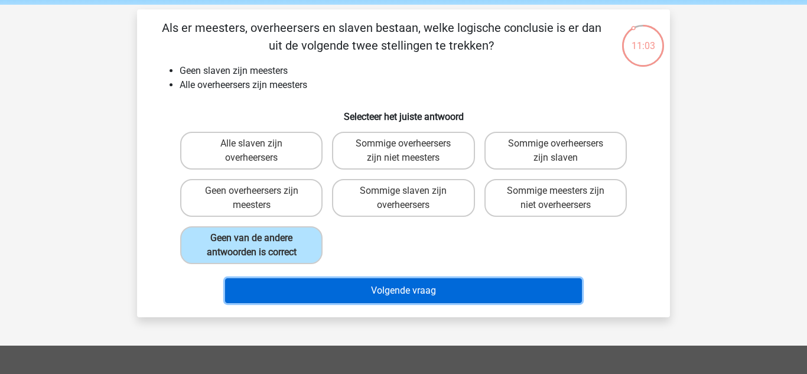
click at [446, 295] on button "Volgende vraag" at bounding box center [403, 290] width 357 height 25
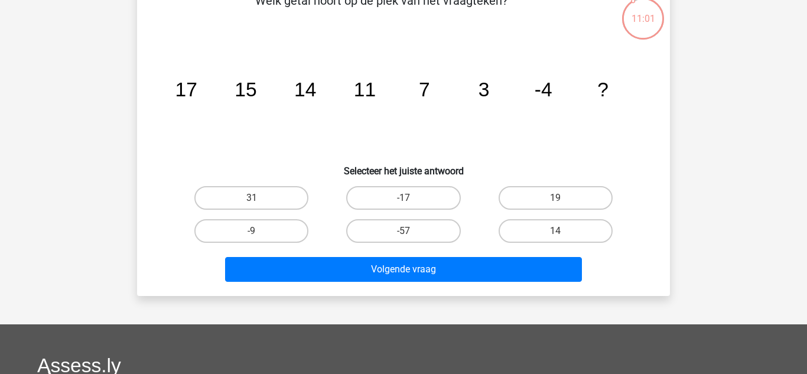
scroll to position [68, 0]
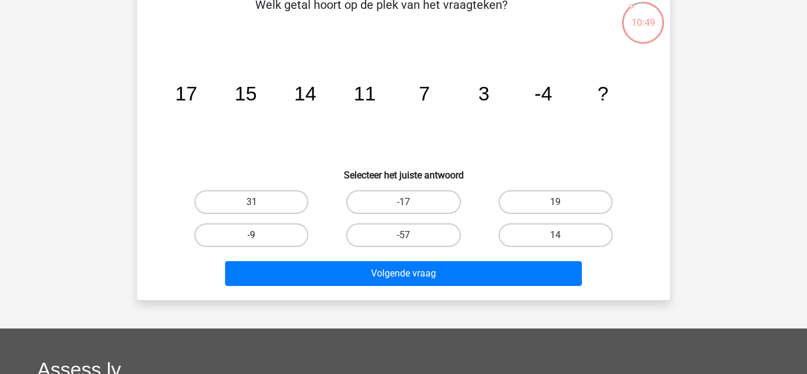
click at [279, 236] on label "-9" at bounding box center [251, 235] width 114 height 24
click at [259, 236] on input "-9" at bounding box center [256, 239] width 8 height 8
radio input "true"
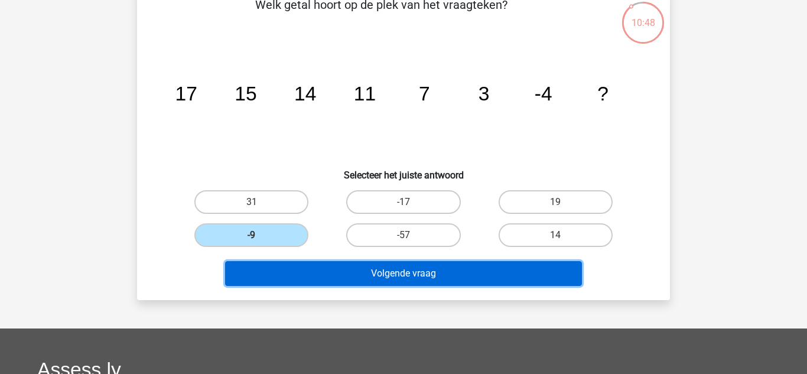
click at [368, 283] on button "Volgende vraag" at bounding box center [403, 273] width 357 height 25
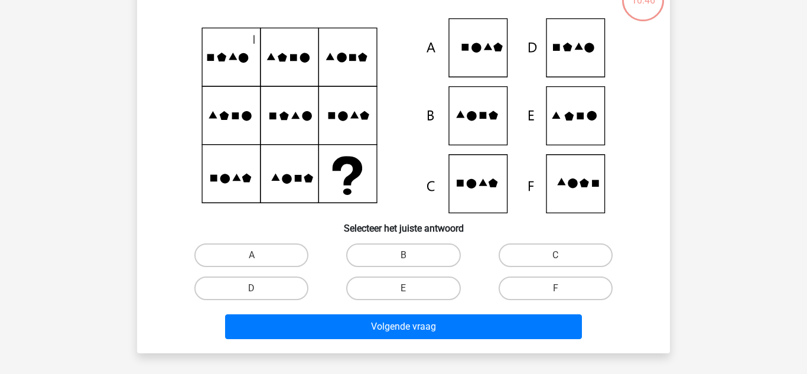
scroll to position [105, 0]
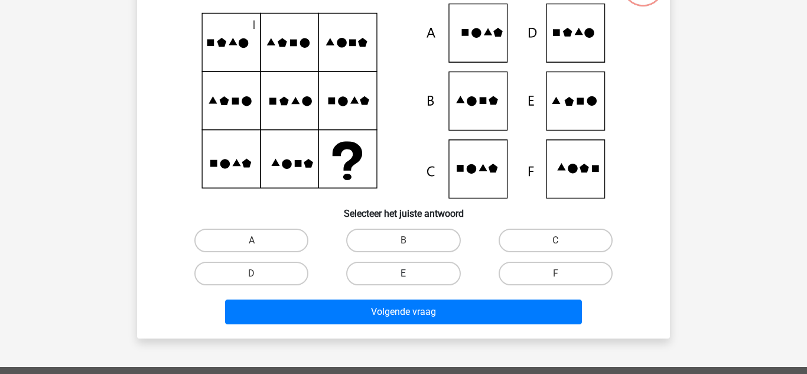
click at [386, 272] on label "E" at bounding box center [403, 274] width 114 height 24
click at [403, 273] on input "E" at bounding box center [407, 277] width 8 height 8
radio input "true"
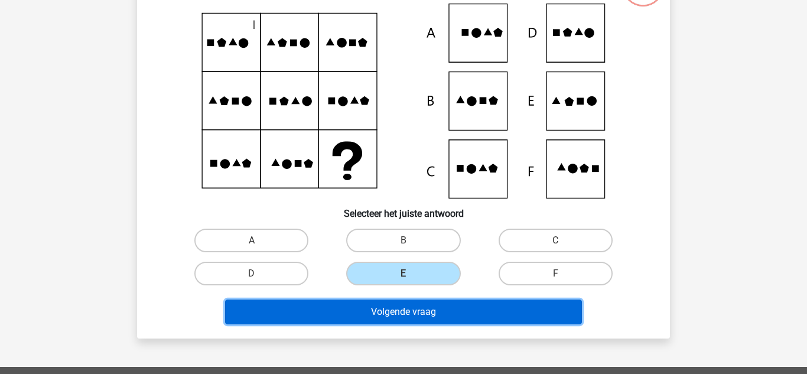
click at [377, 301] on button "Volgende vraag" at bounding box center [403, 311] width 357 height 25
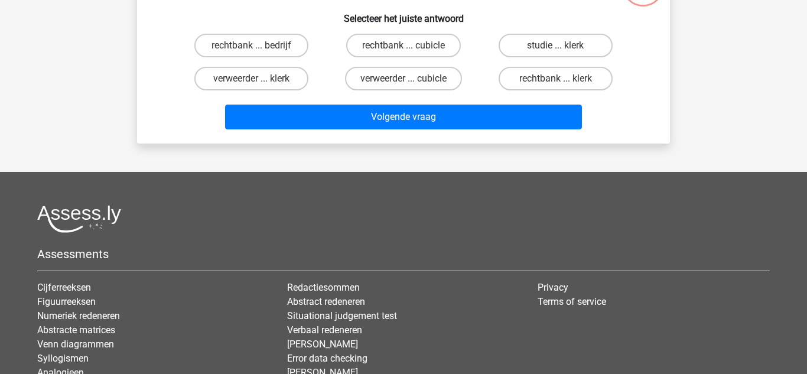
scroll to position [54, 0]
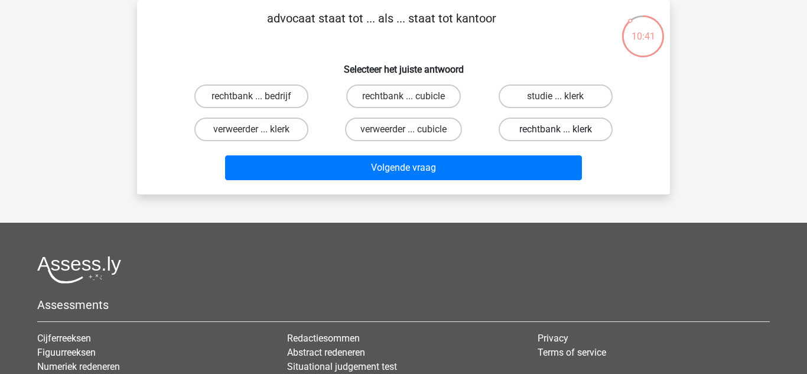
click at [543, 126] on label "rechtbank ... klerk" at bounding box center [555, 130] width 114 height 24
click at [555, 129] on input "rechtbank ... klerk" at bounding box center [559, 133] width 8 height 8
radio input "true"
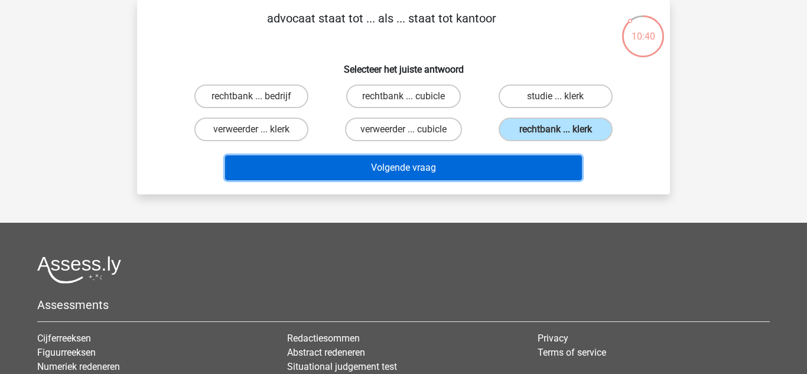
click at [508, 165] on button "Volgende vraag" at bounding box center [403, 167] width 357 height 25
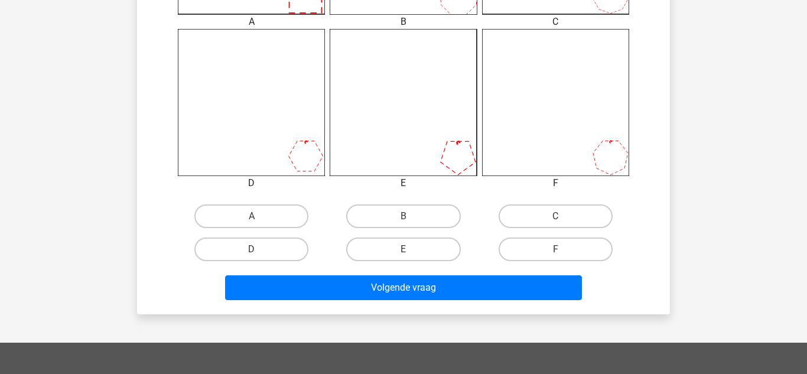
scroll to position [471, 0]
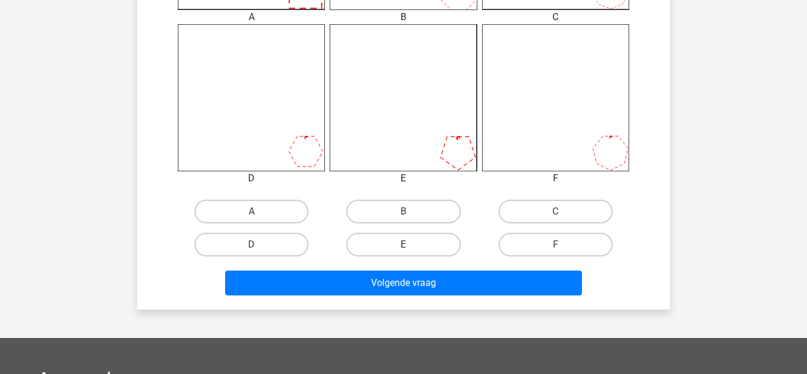
click at [420, 240] on label "E" at bounding box center [403, 245] width 114 height 24
click at [411, 244] on input "E" at bounding box center [407, 248] width 8 height 8
radio input "true"
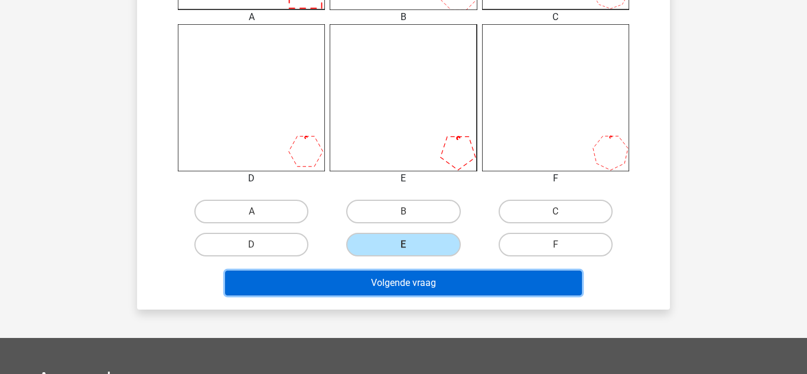
click at [416, 271] on button "Volgende vraag" at bounding box center [403, 282] width 357 height 25
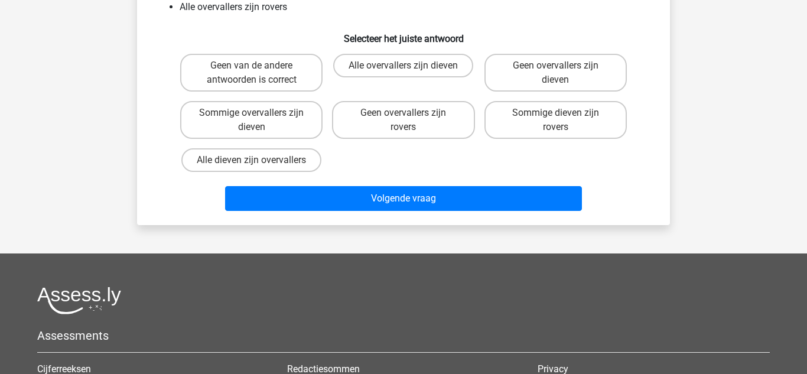
scroll to position [54, 0]
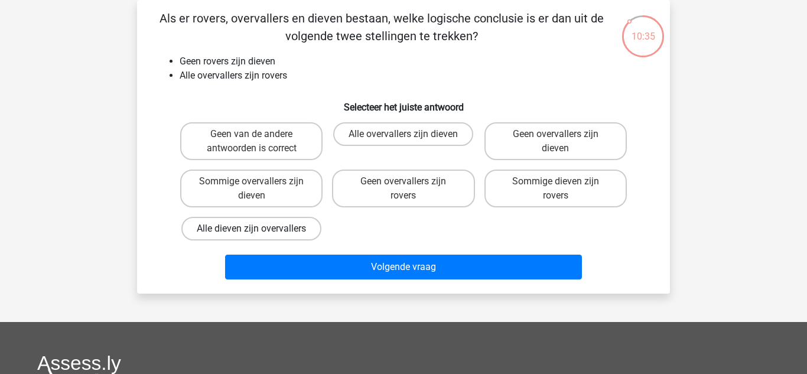
click at [293, 221] on label "Alle dieven zijn overvallers" at bounding box center [251, 229] width 140 height 24
click at [259, 229] on input "Alle dieven zijn overvallers" at bounding box center [256, 233] width 8 height 8
radio input "true"
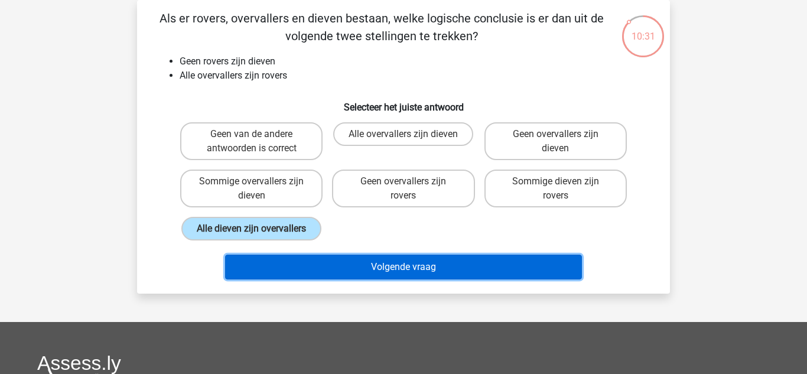
click at [475, 261] on button "Volgende vraag" at bounding box center [403, 266] width 357 height 25
